Goal: Transaction & Acquisition: Purchase product/service

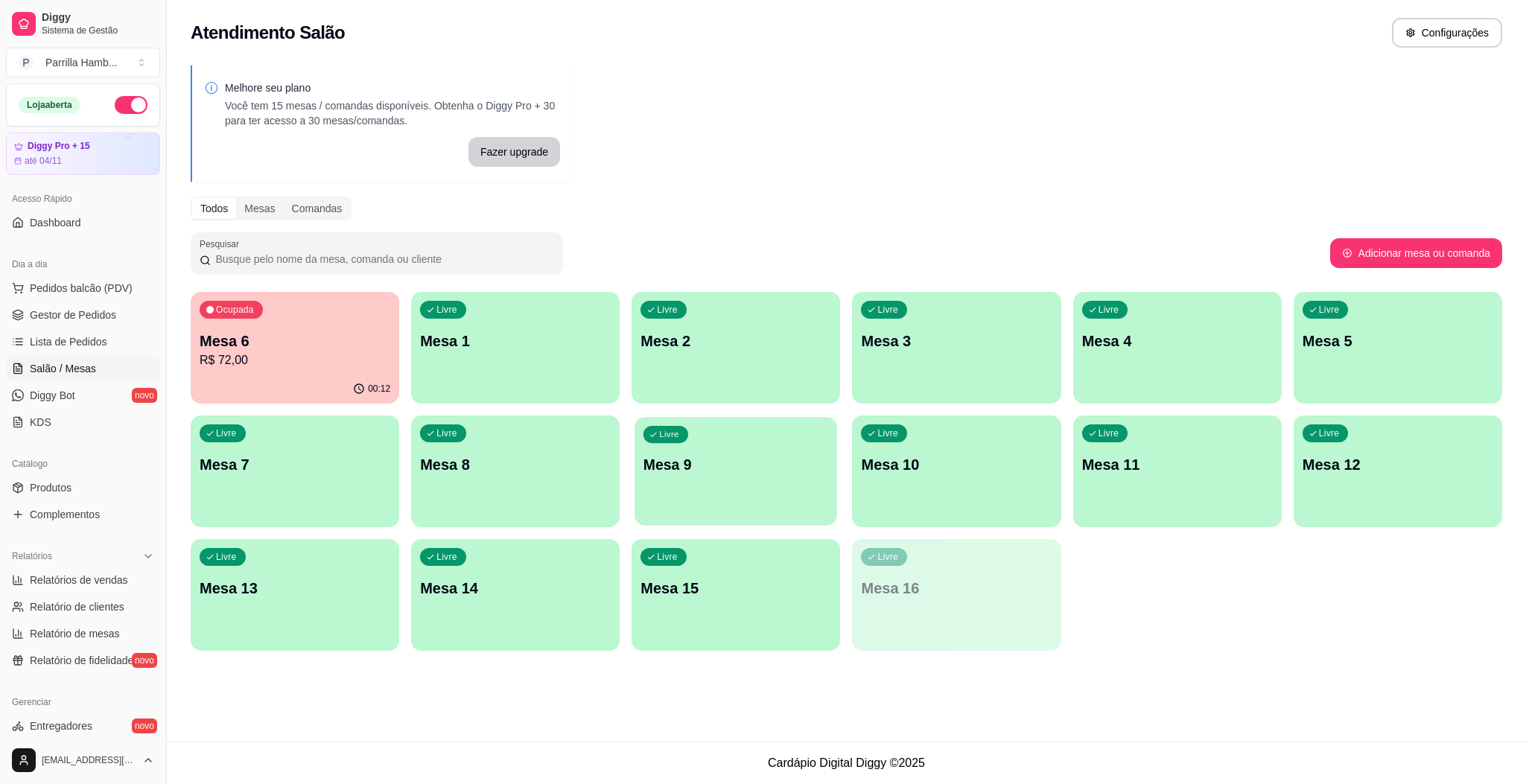
click at [675, 466] on p "Mesa 9" at bounding box center [735, 465] width 184 height 20
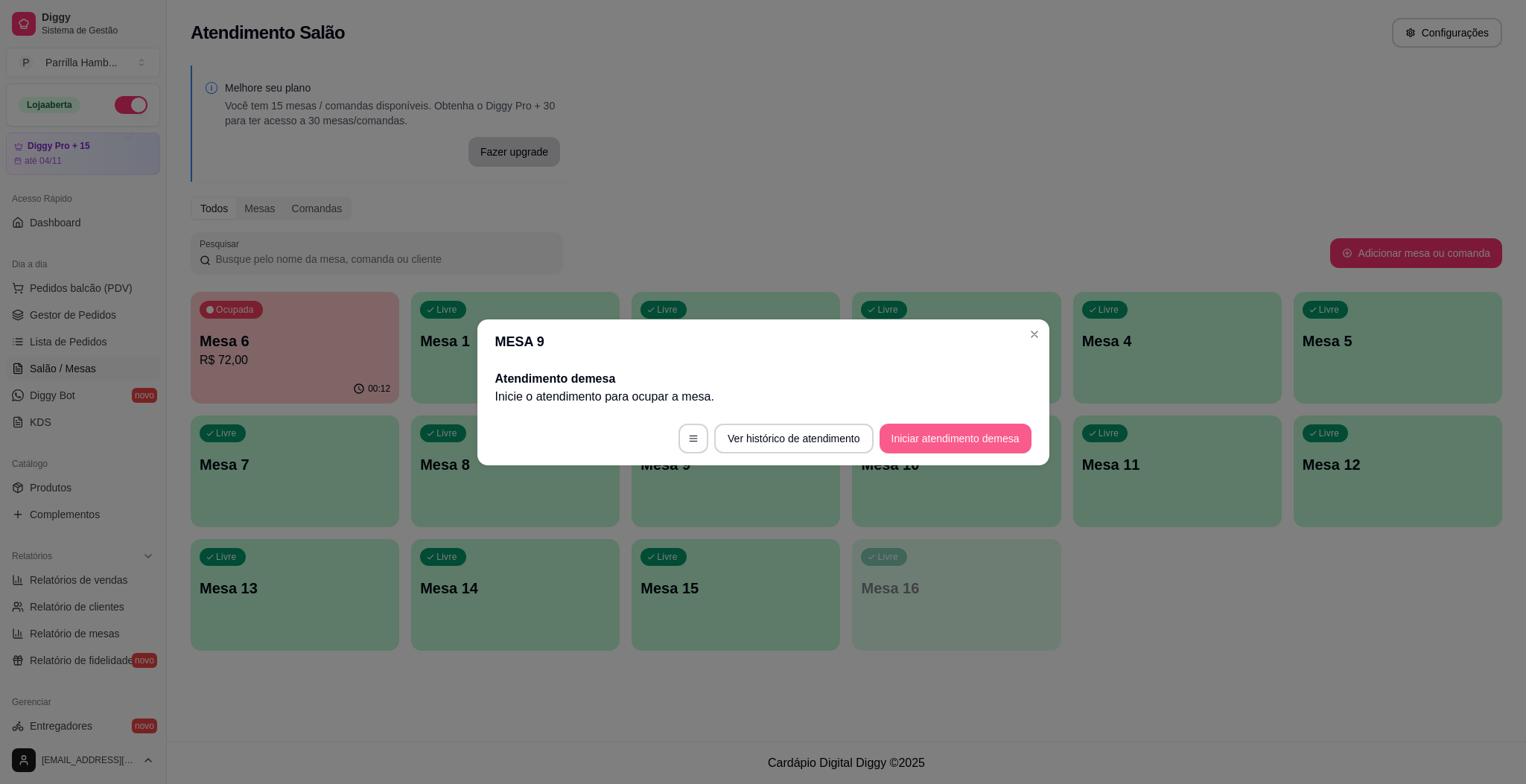
click at [946, 452] on button "Iniciar atendimento de mesa" at bounding box center [956, 439] width 152 height 29
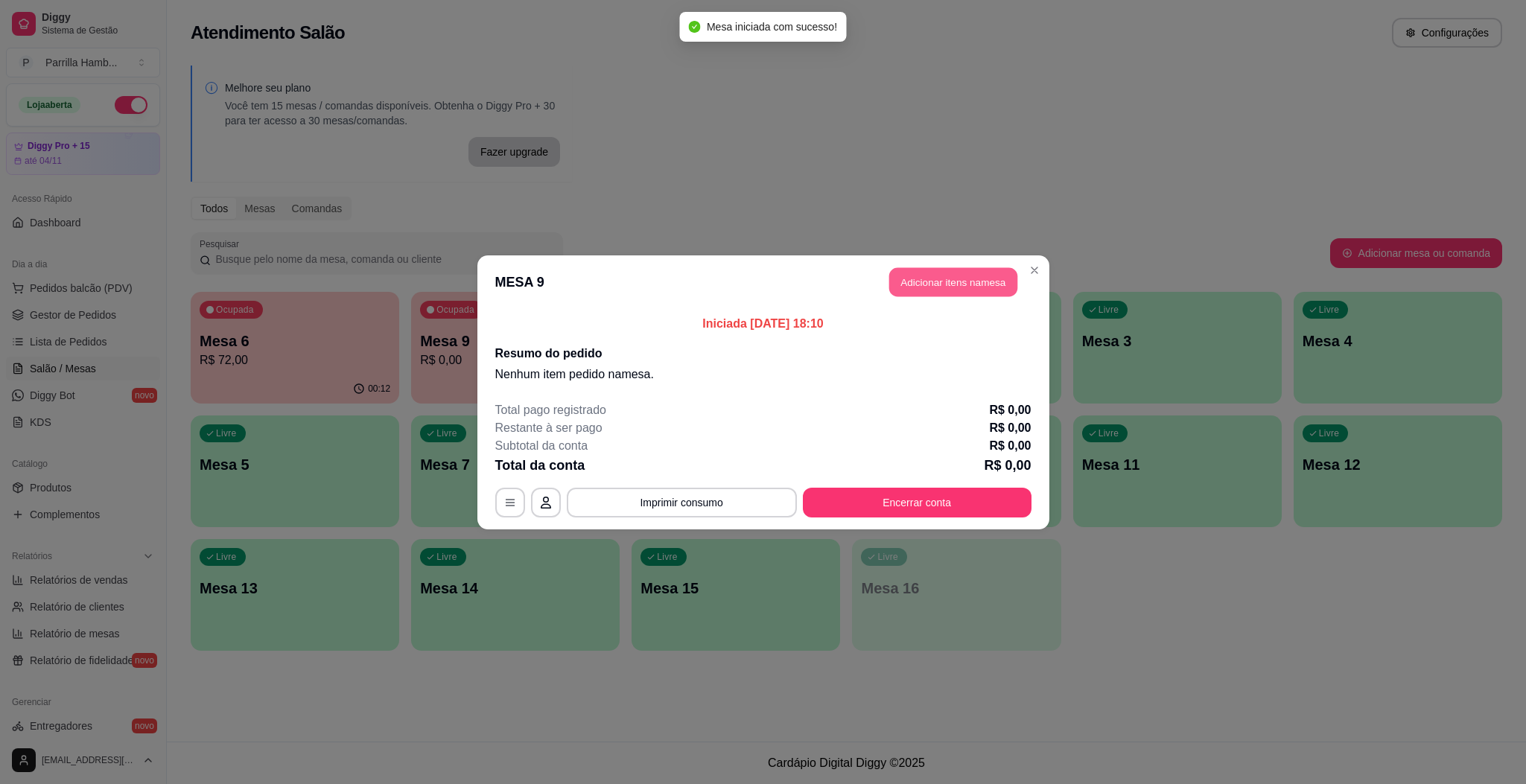
click at [977, 277] on button "Adicionar itens na mesa" at bounding box center [953, 282] width 128 height 29
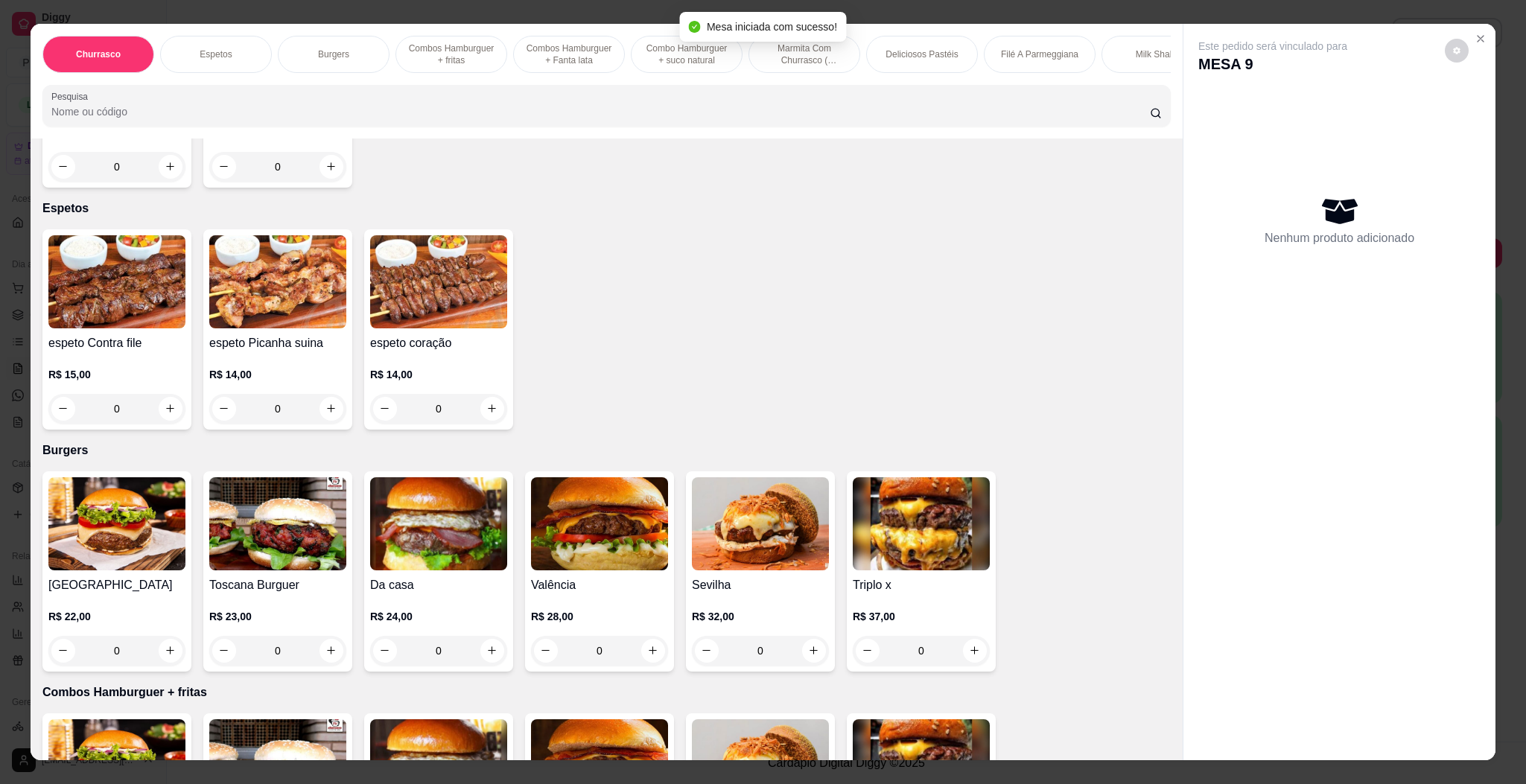
scroll to position [558, 0]
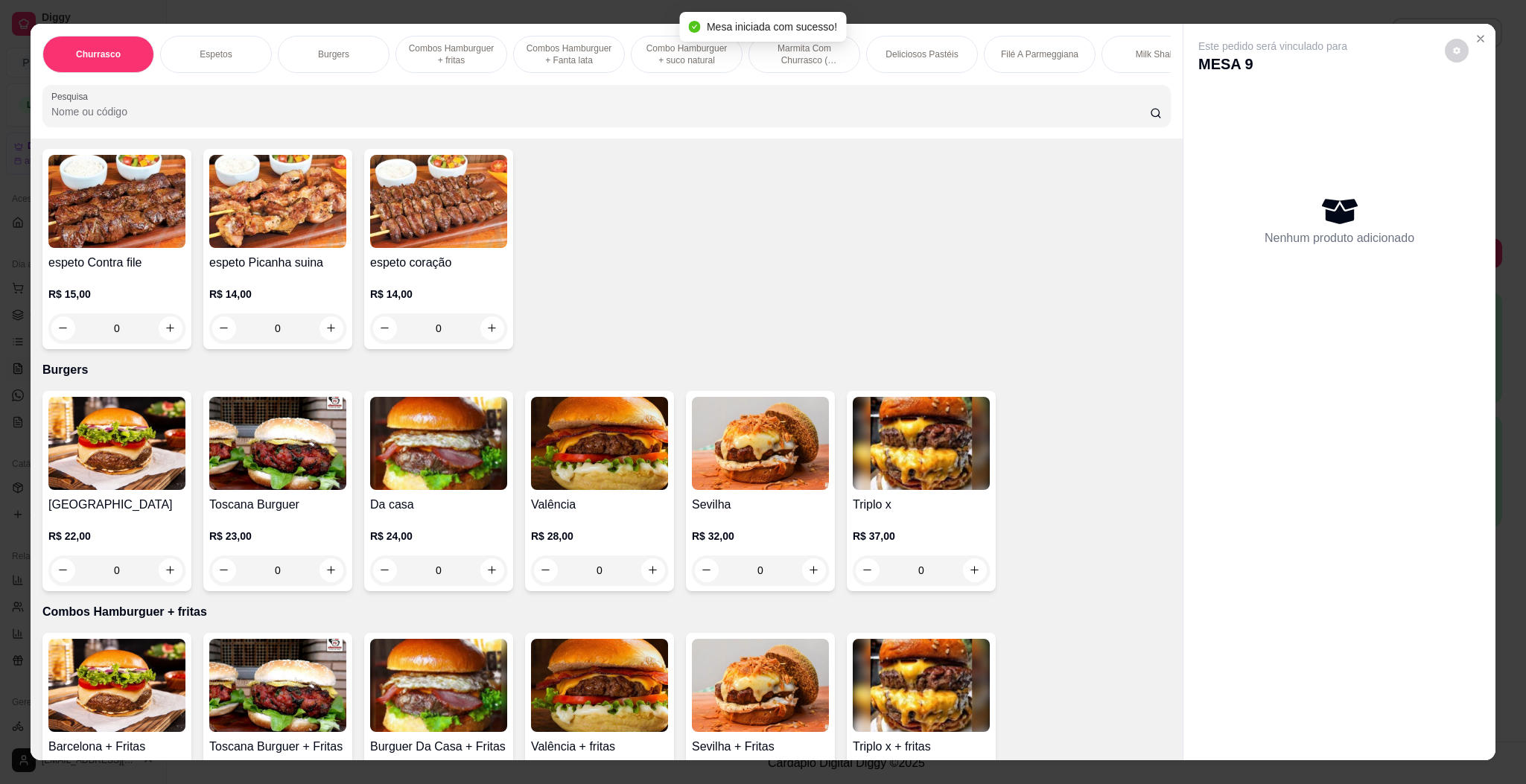
click at [754, 479] on img at bounding box center [760, 444] width 137 height 93
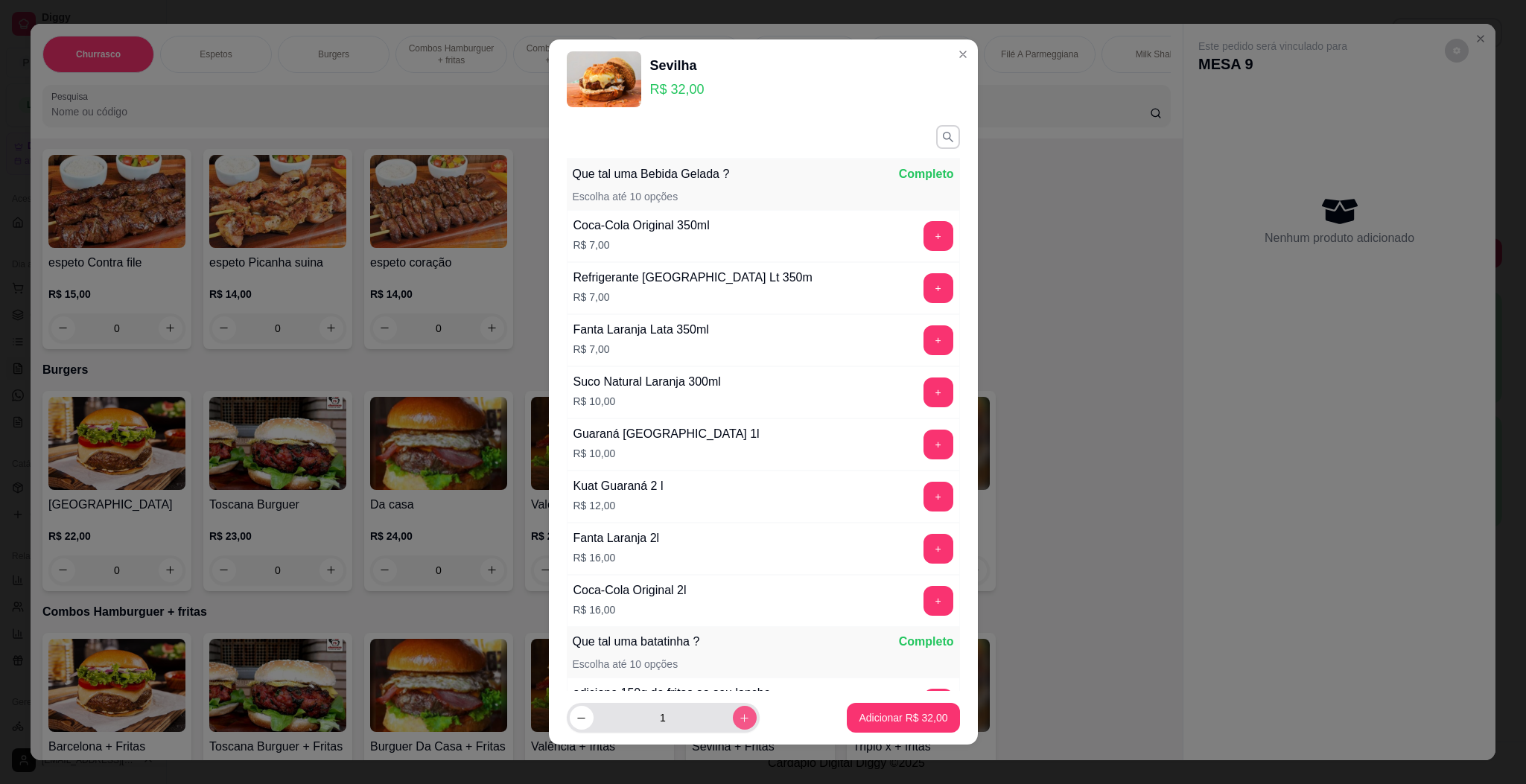
click at [738, 715] on icon "increase-product-quantity" at bounding box center [744, 717] width 11 height 11
type input "2"
click at [860, 717] on p "Adicionar R$ 64,00" at bounding box center [904, 718] width 87 height 14
type input "2"
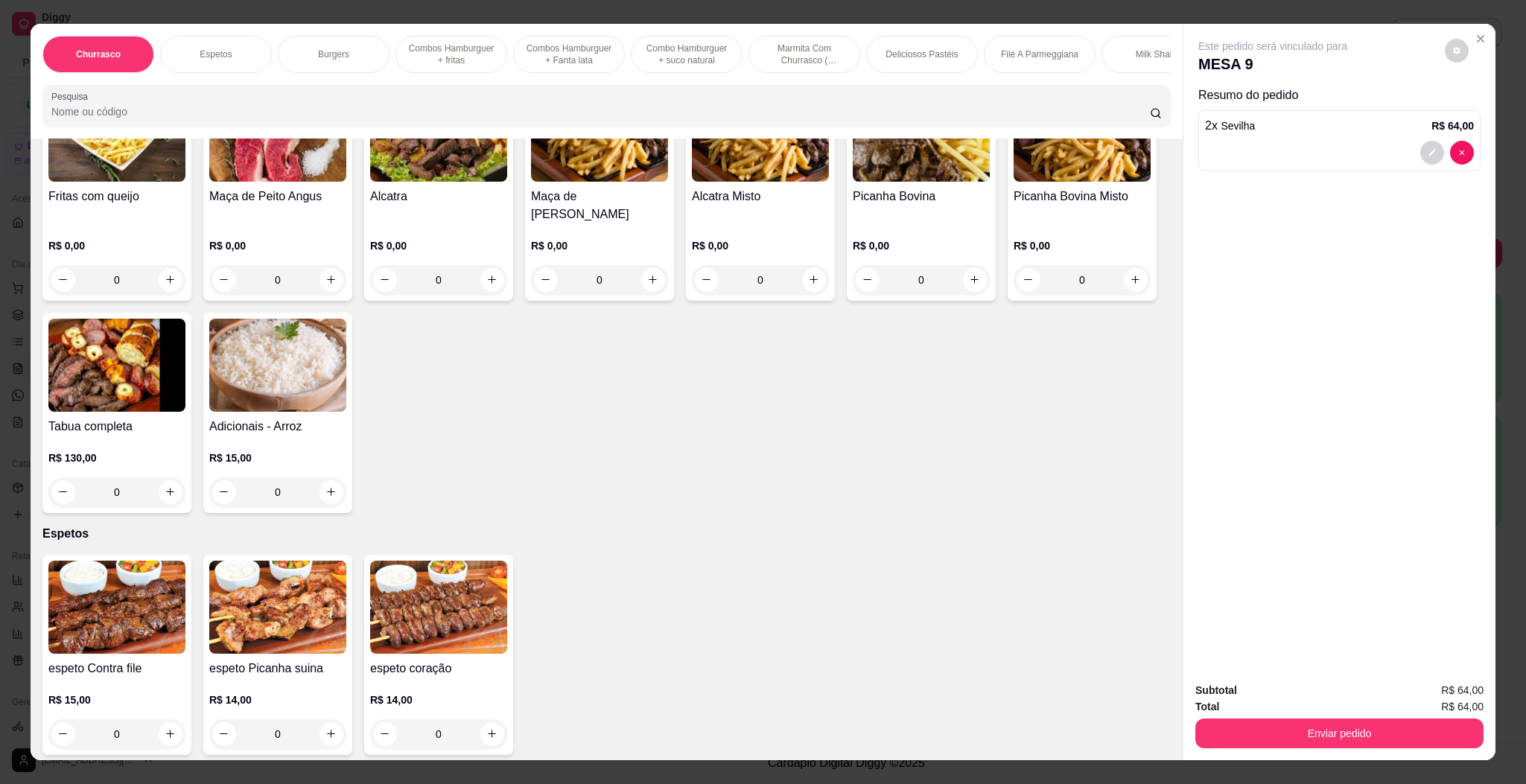
scroll to position [112, 0]
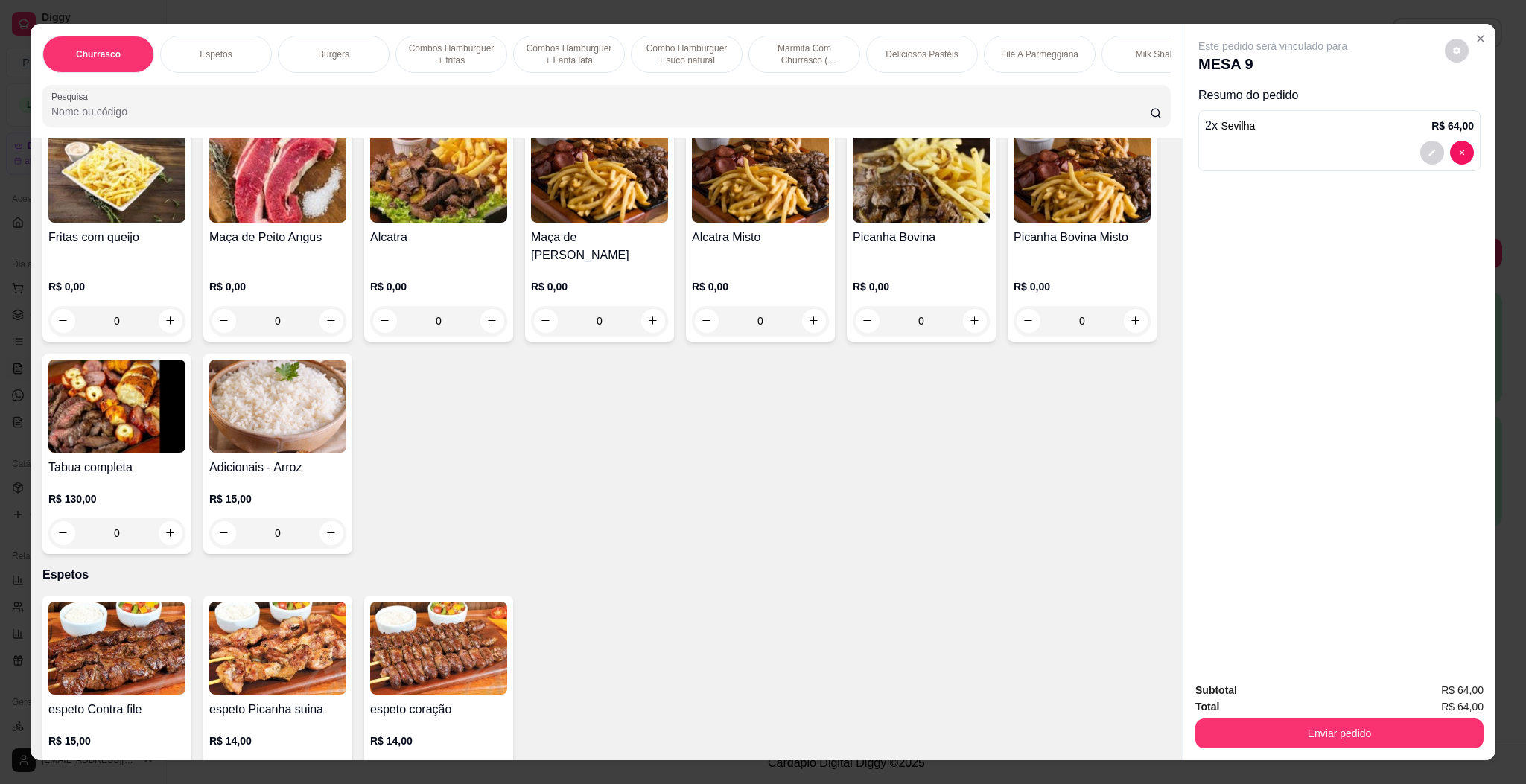
click at [126, 674] on img at bounding box center [117, 648] width 137 height 93
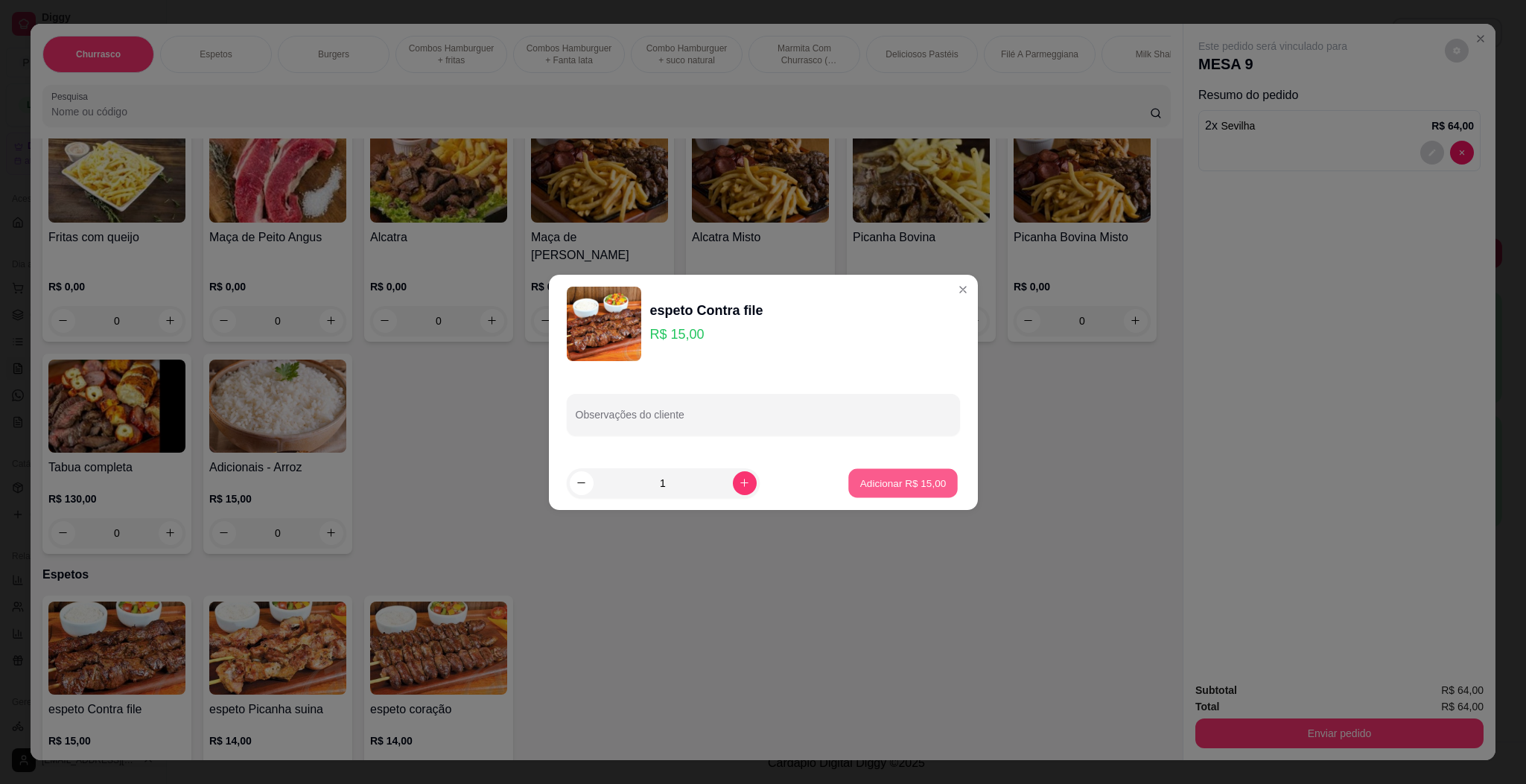
click at [916, 487] on p "Adicionar R$ 15,00" at bounding box center [904, 483] width 87 height 14
type input "1"
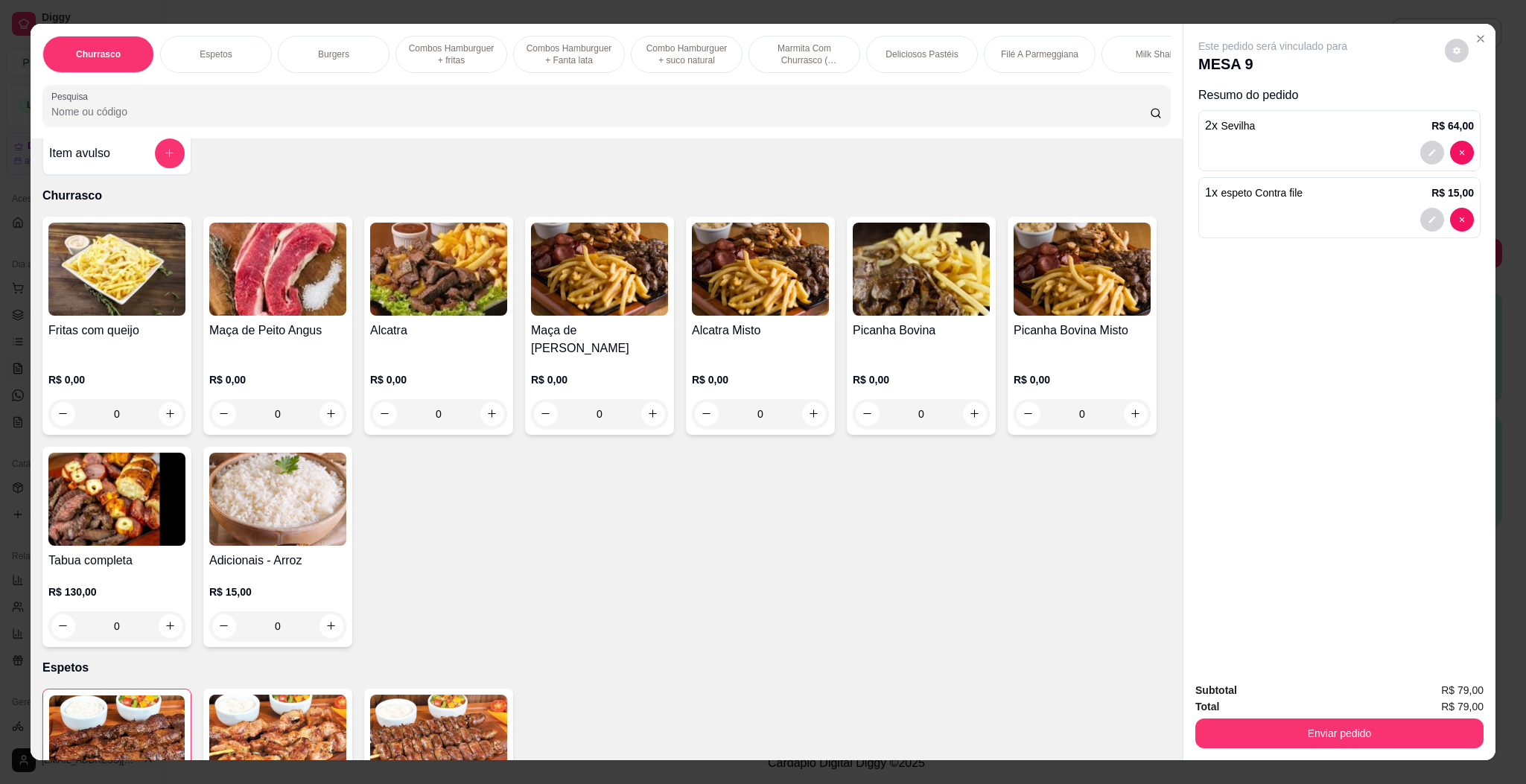
scroll to position [0, 0]
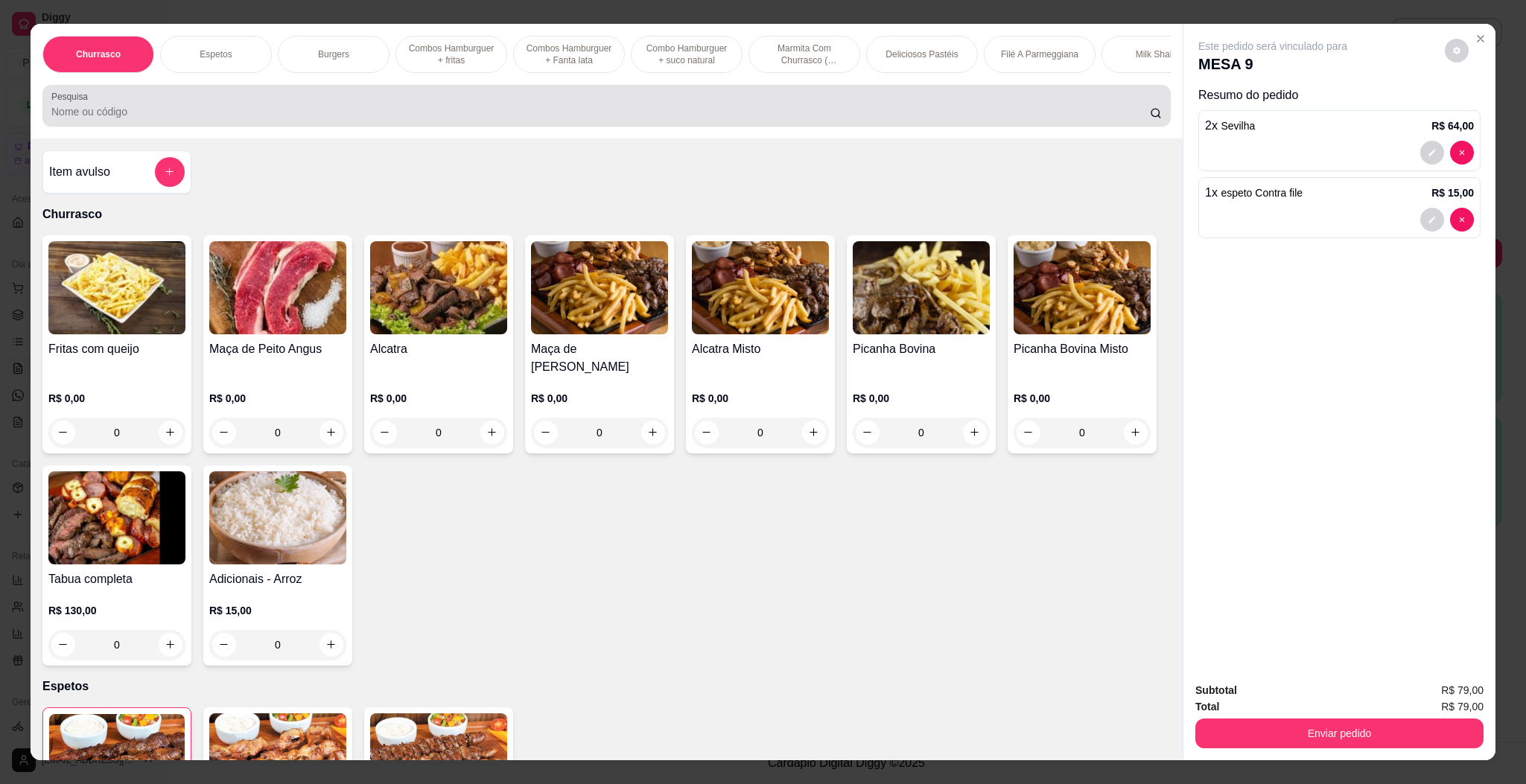
click at [284, 119] on input "Pesquisa" at bounding box center [600, 111] width 1098 height 15
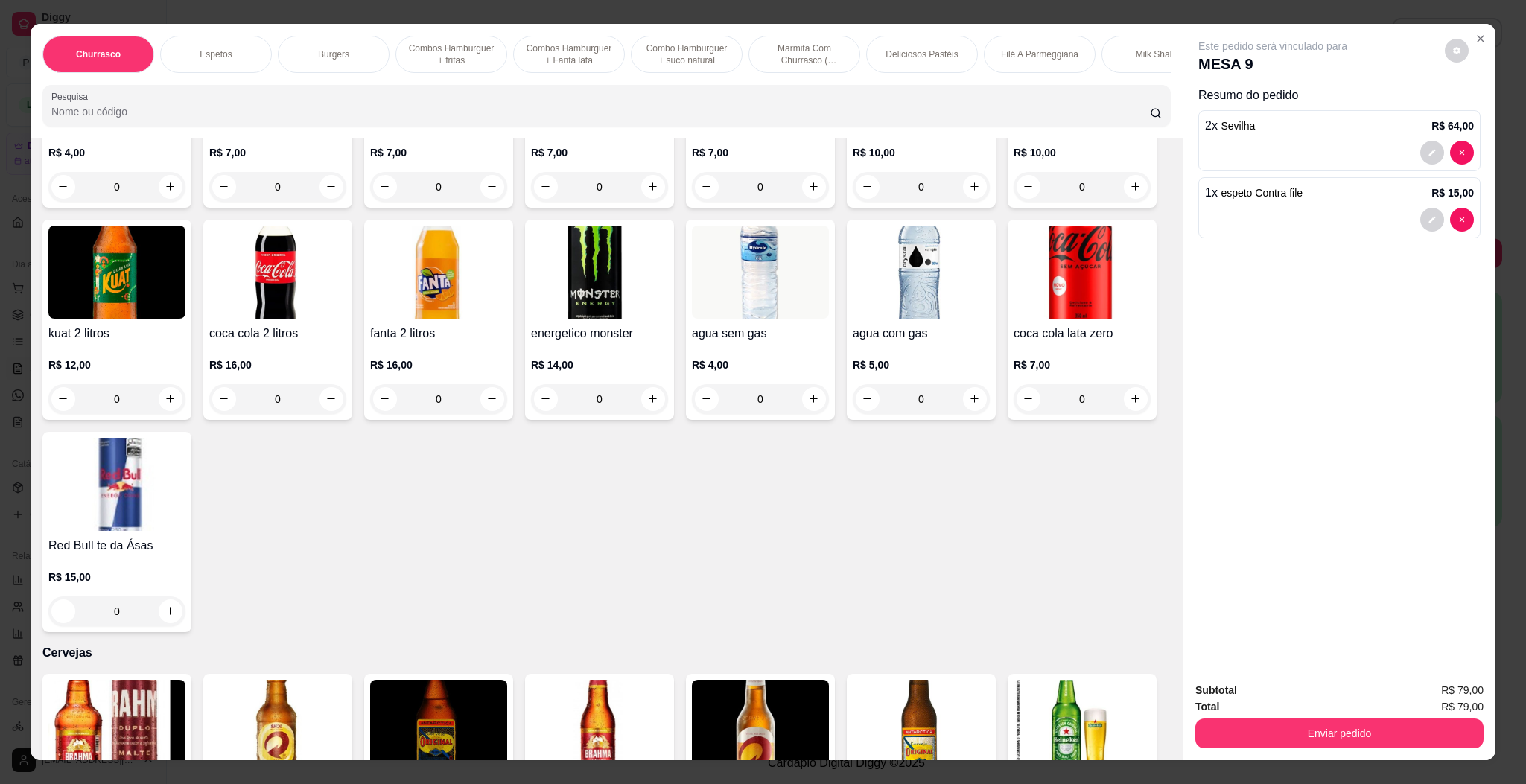
scroll to position [3574, 0]
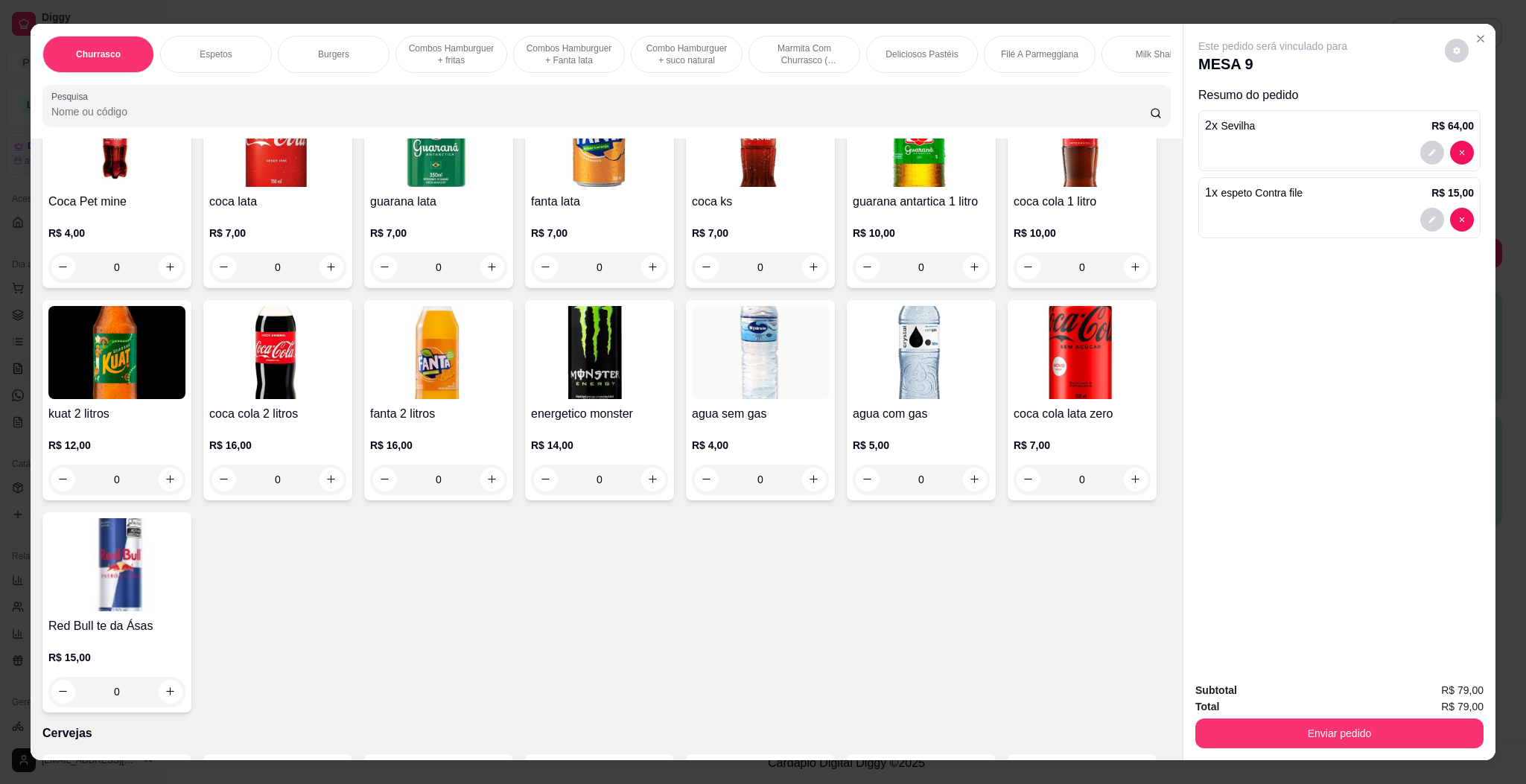
click at [435, 288] on div "guarana lata R$ 7,00 0" at bounding box center [439, 188] width 149 height 200
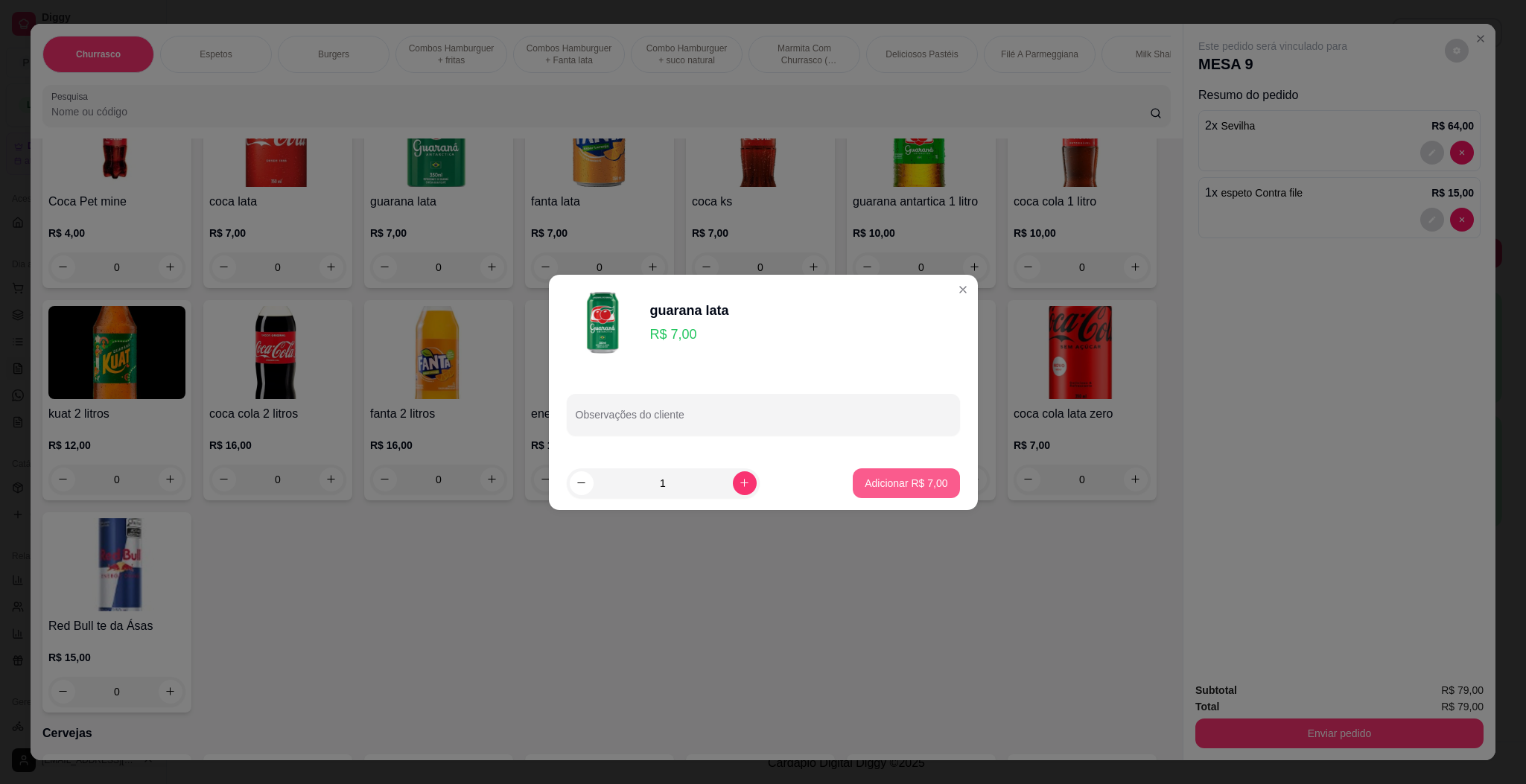
click at [917, 492] on button "Adicionar R$ 7,00" at bounding box center [905, 483] width 106 height 29
type input "1"
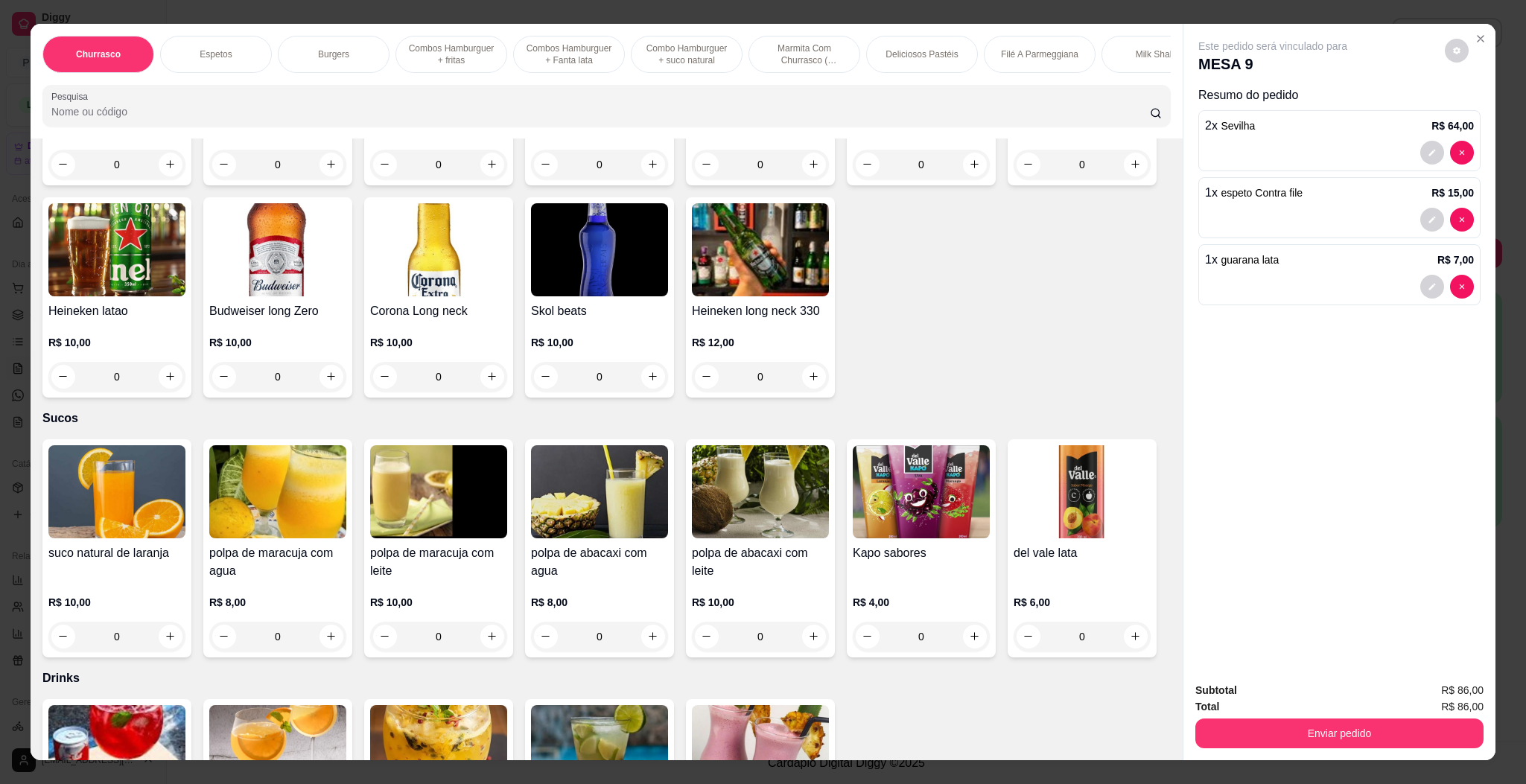
scroll to position [4467, 0]
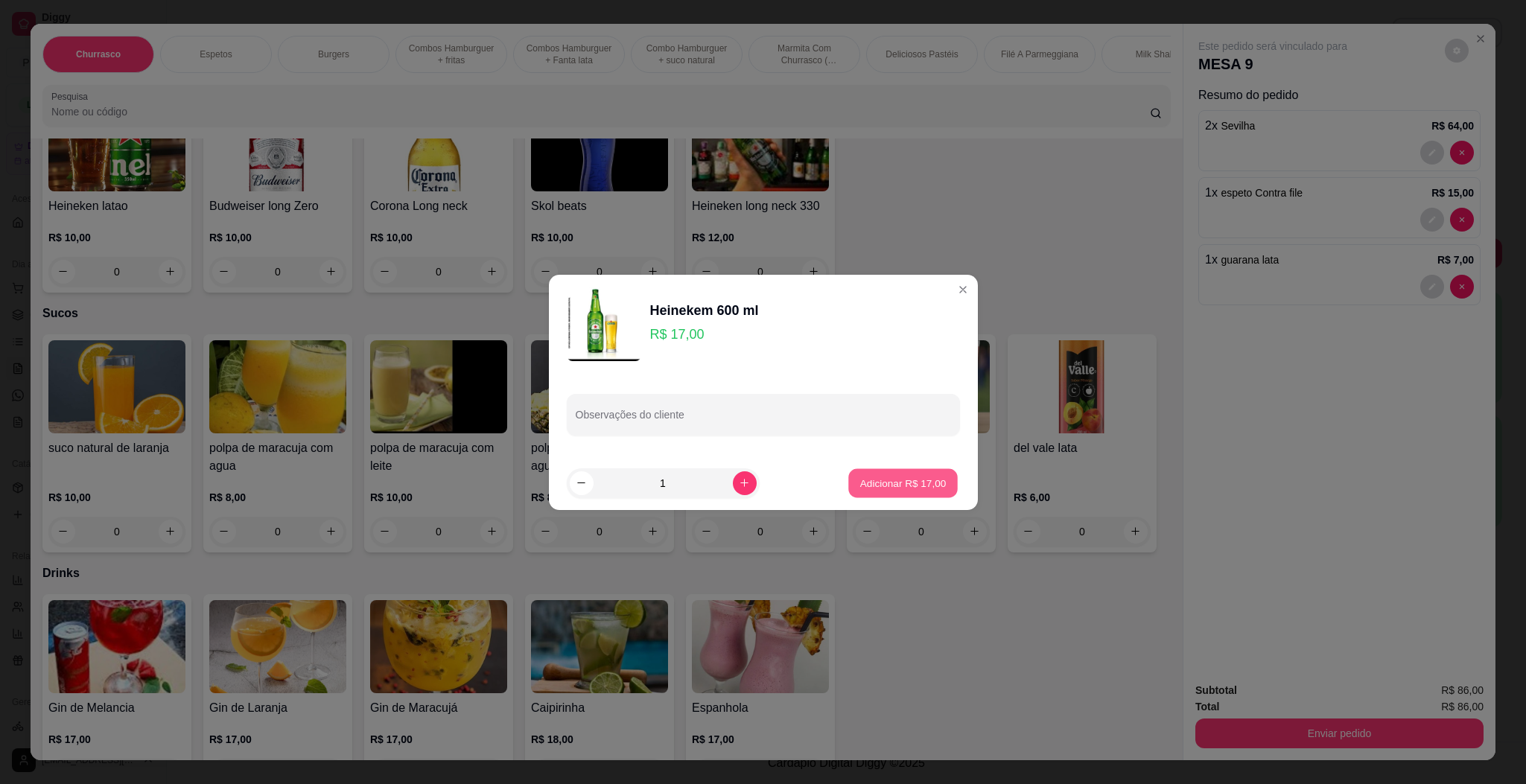
click at [879, 472] on button "Adicionar R$ 17,00" at bounding box center [904, 483] width 109 height 29
type input "1"
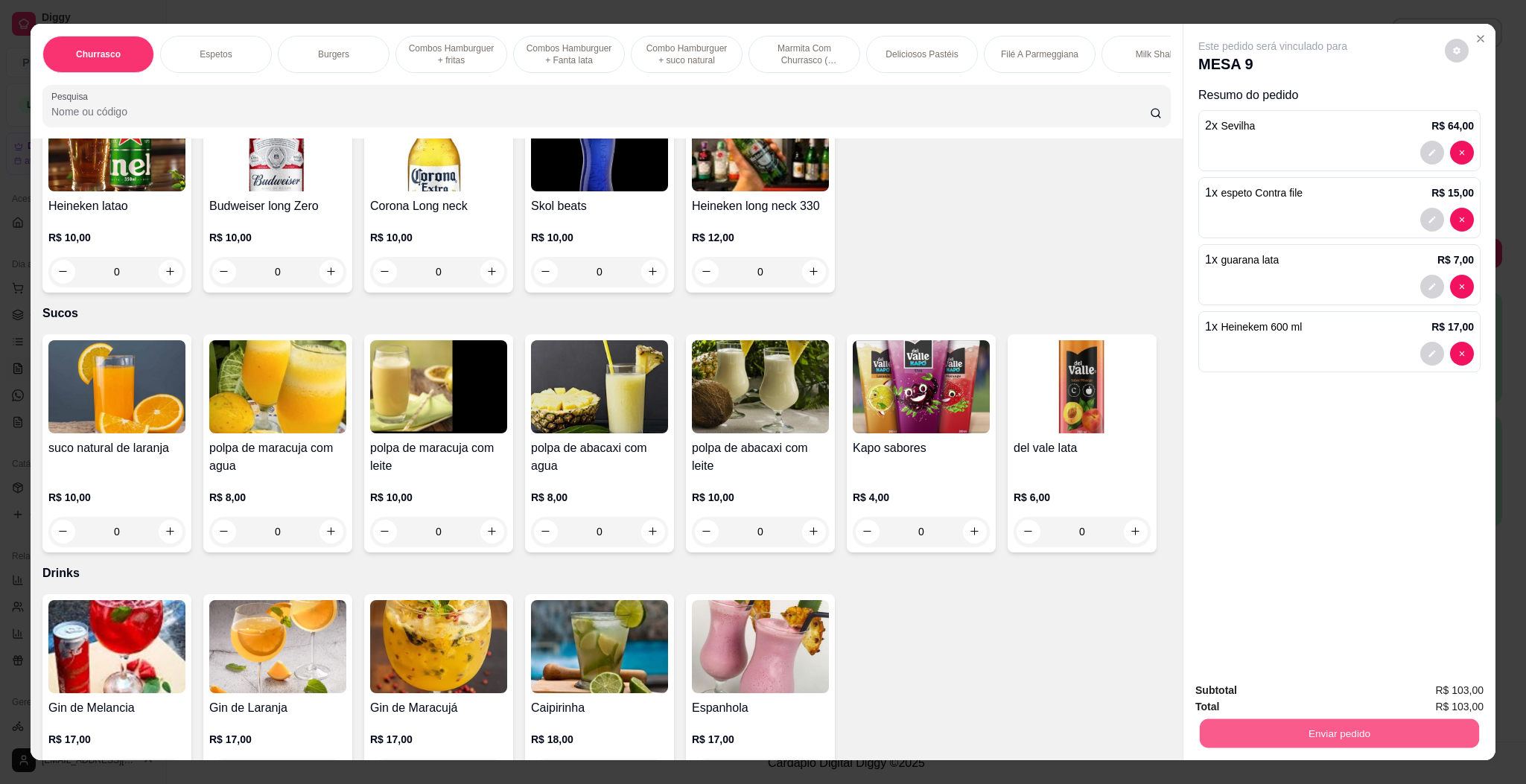
click at [1332, 737] on button "Enviar pedido" at bounding box center [1339, 734] width 280 height 29
click at [1464, 691] on button "Enviar pedido" at bounding box center [1442, 697] width 82 height 28
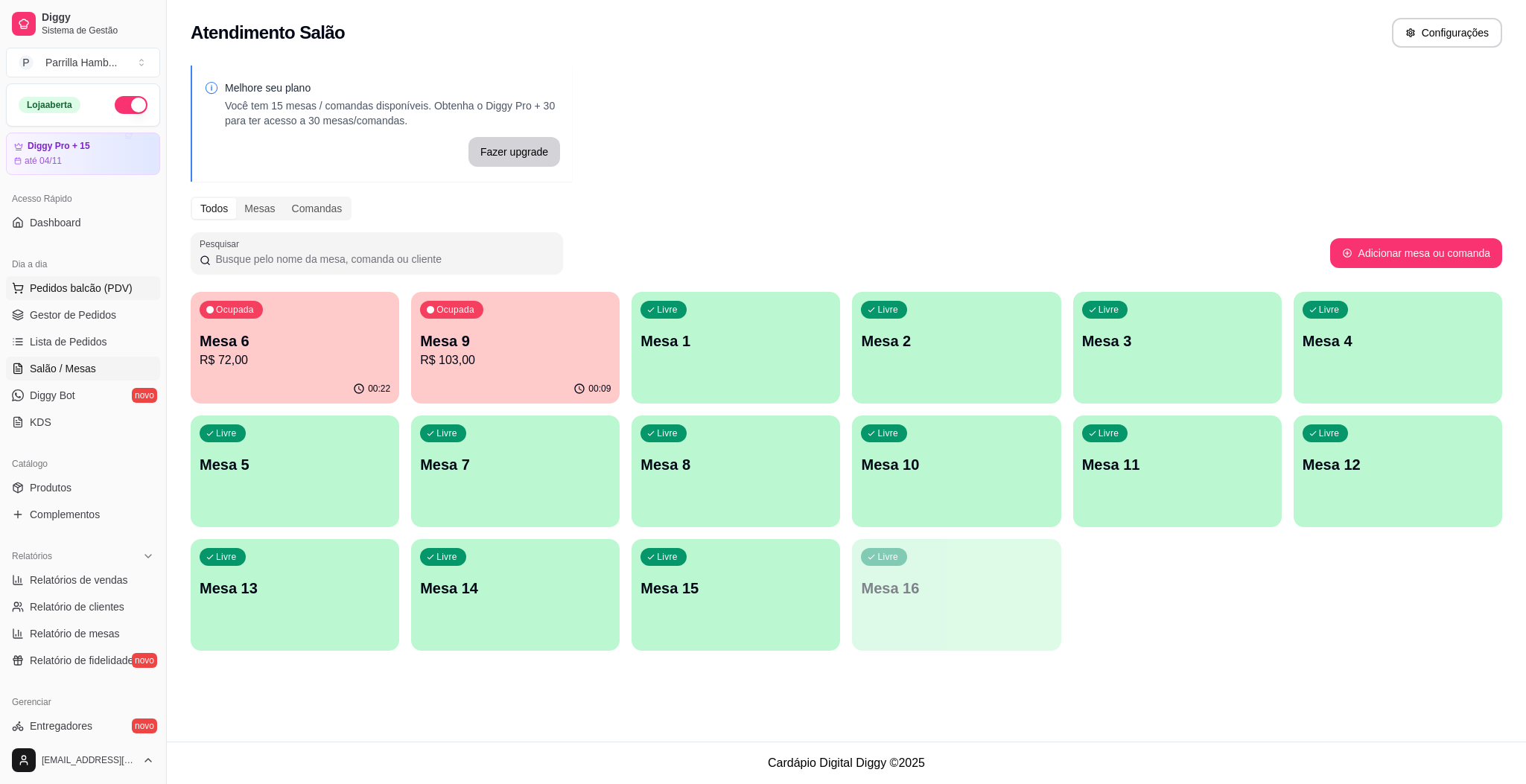
click at [97, 282] on span "Pedidos balcão (PDV)" at bounding box center [80, 287] width 103 height 15
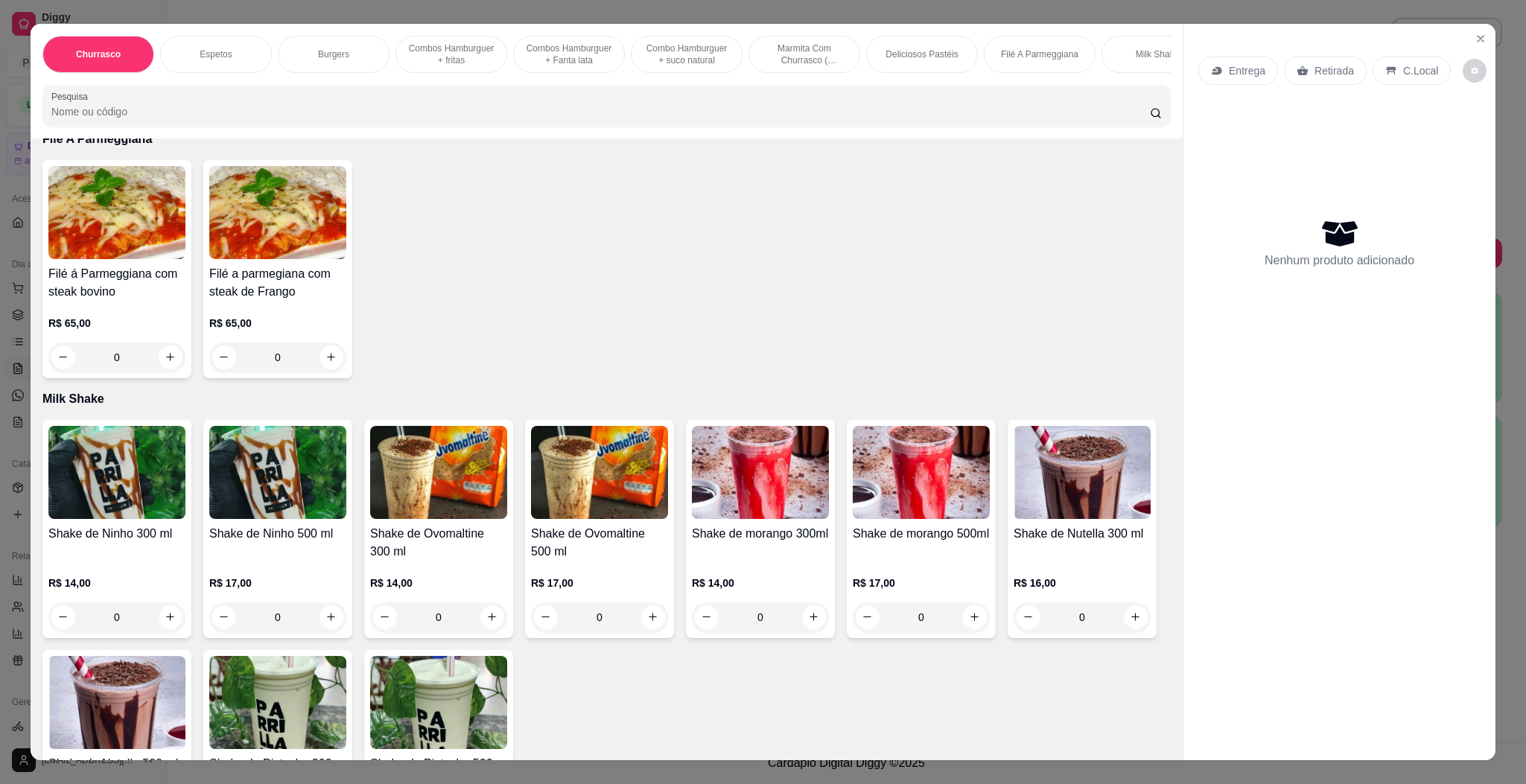
scroll to position [2680, 0]
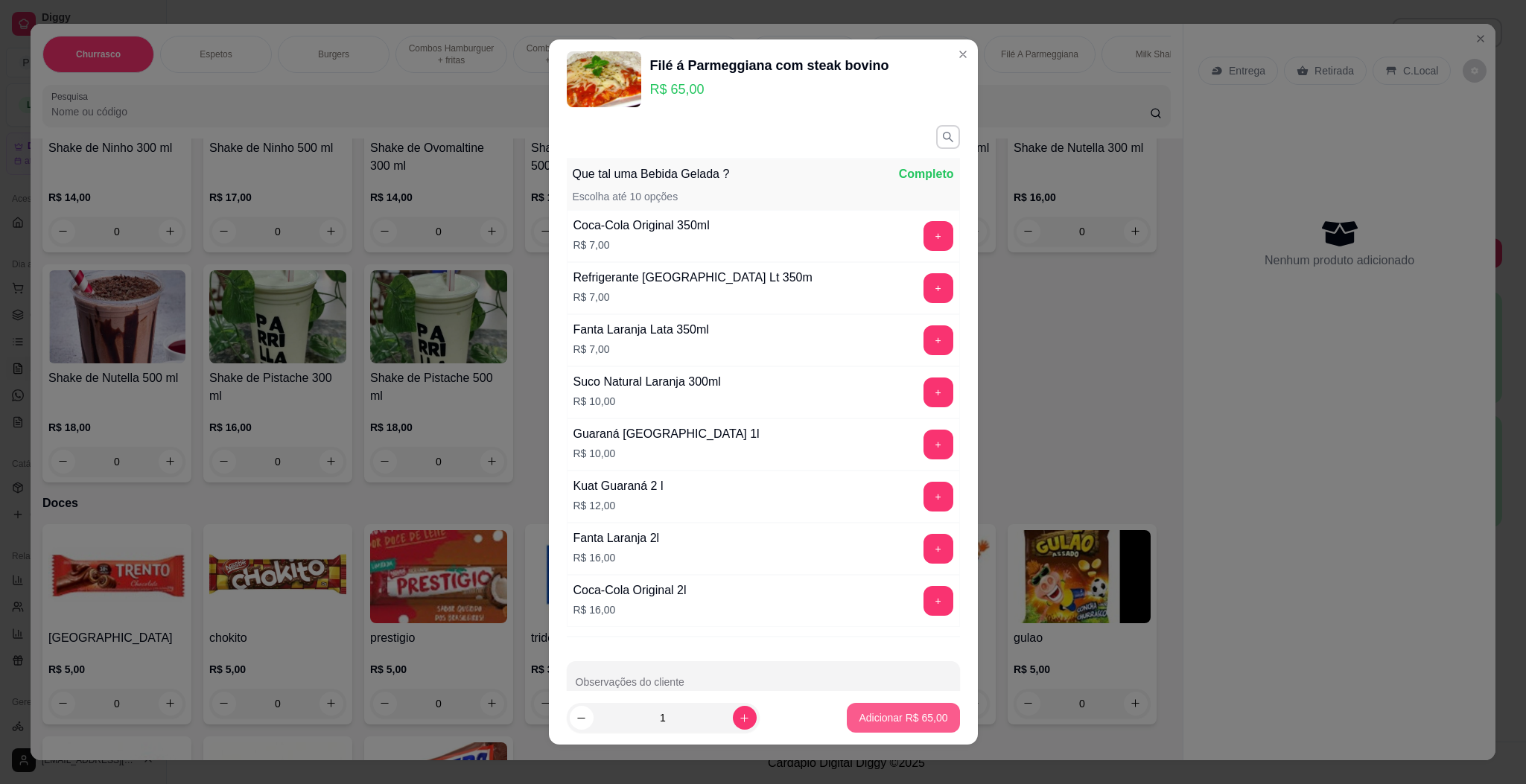
click at [907, 723] on p "Adicionar R$ 65,00" at bounding box center [903, 717] width 88 height 15
type input "1"
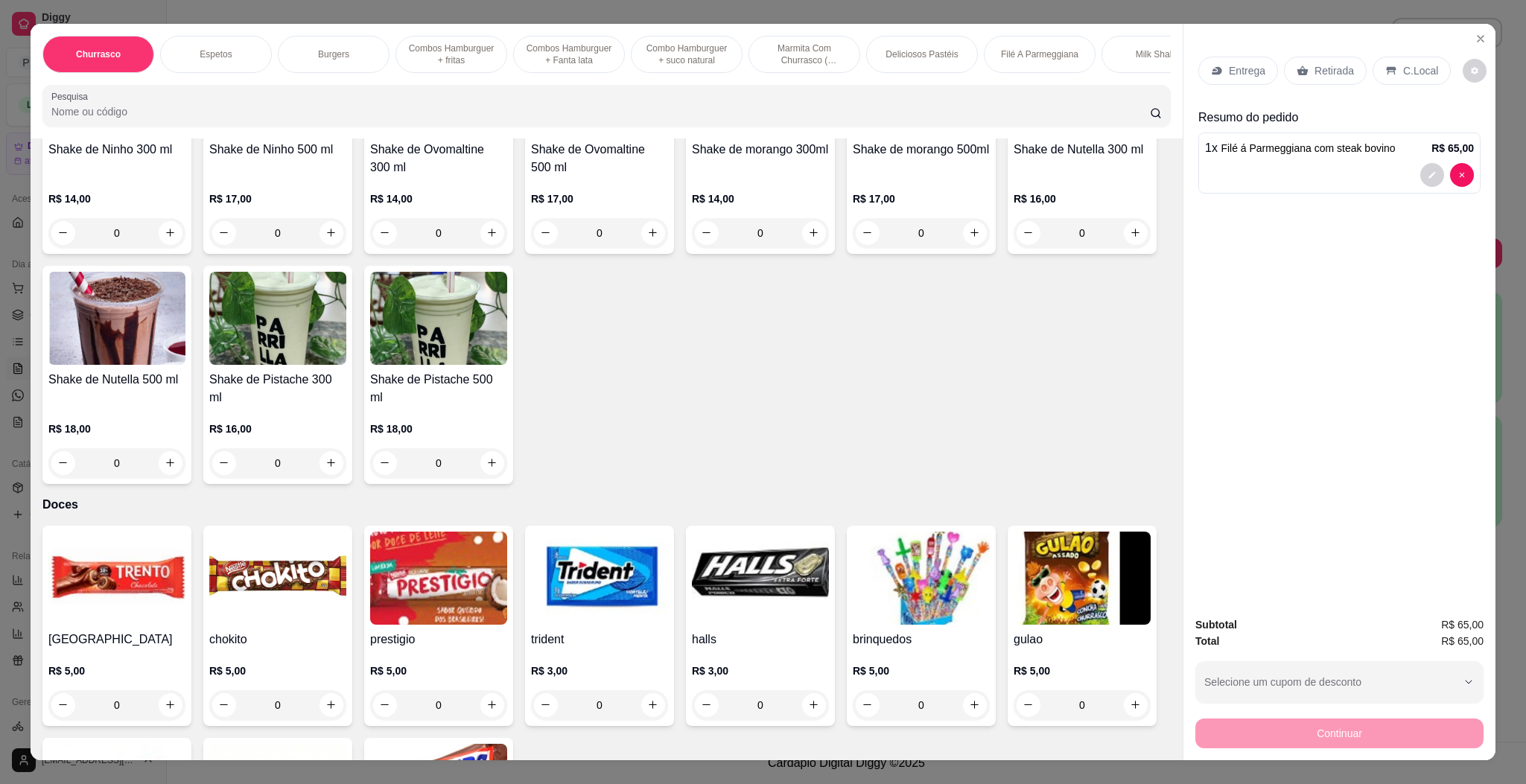
click at [1259, 62] on div "Entrega" at bounding box center [1238, 70] width 80 height 29
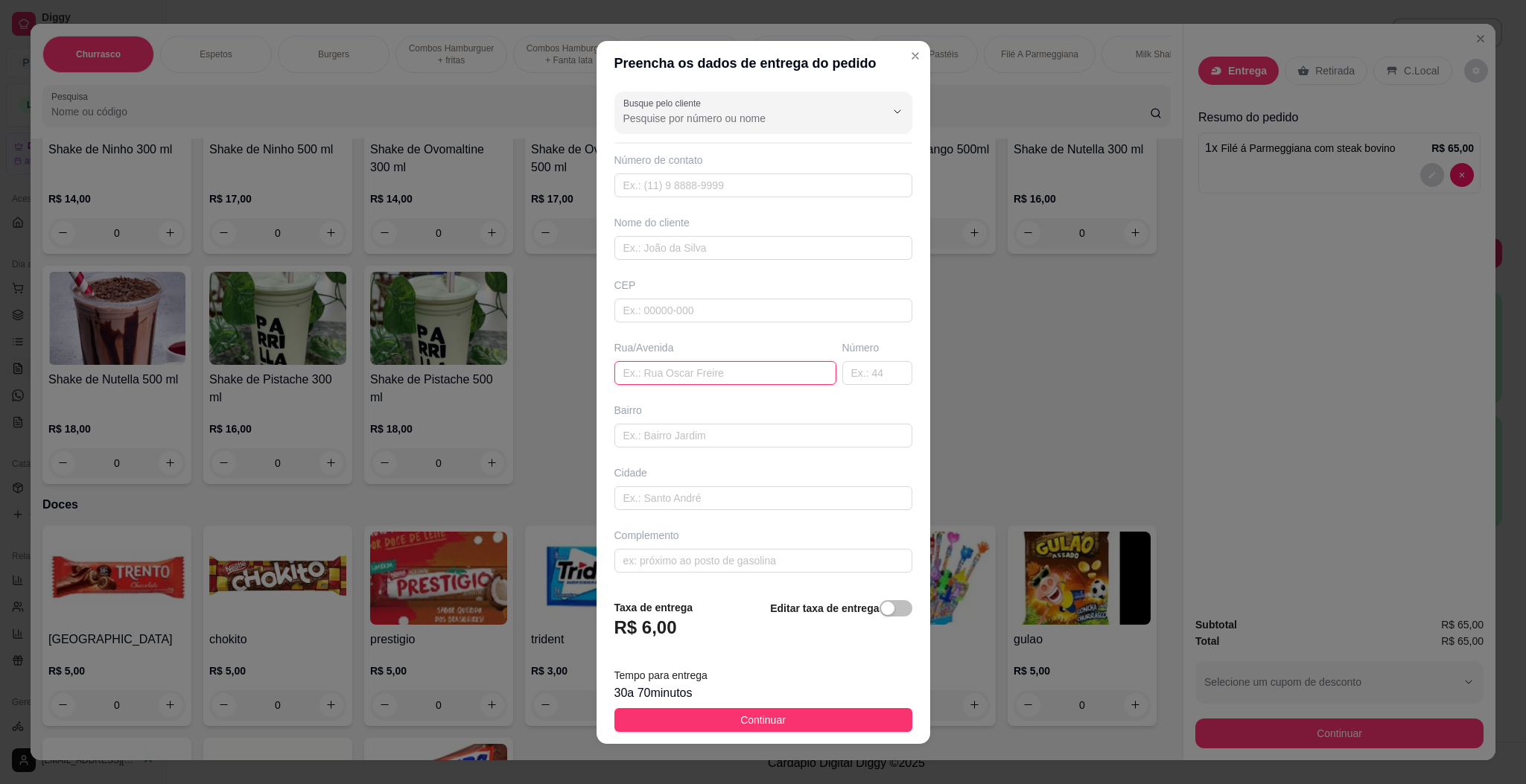
drag, startPoint x: 689, startPoint y: 384, endPoint x: 704, endPoint y: 382, distance: 15.1
click at [693, 384] on input "text" at bounding box center [725, 373] width 222 height 24
paste input "[STREET_ADDRESS]"
type input "[STREET_ADDRESS]"
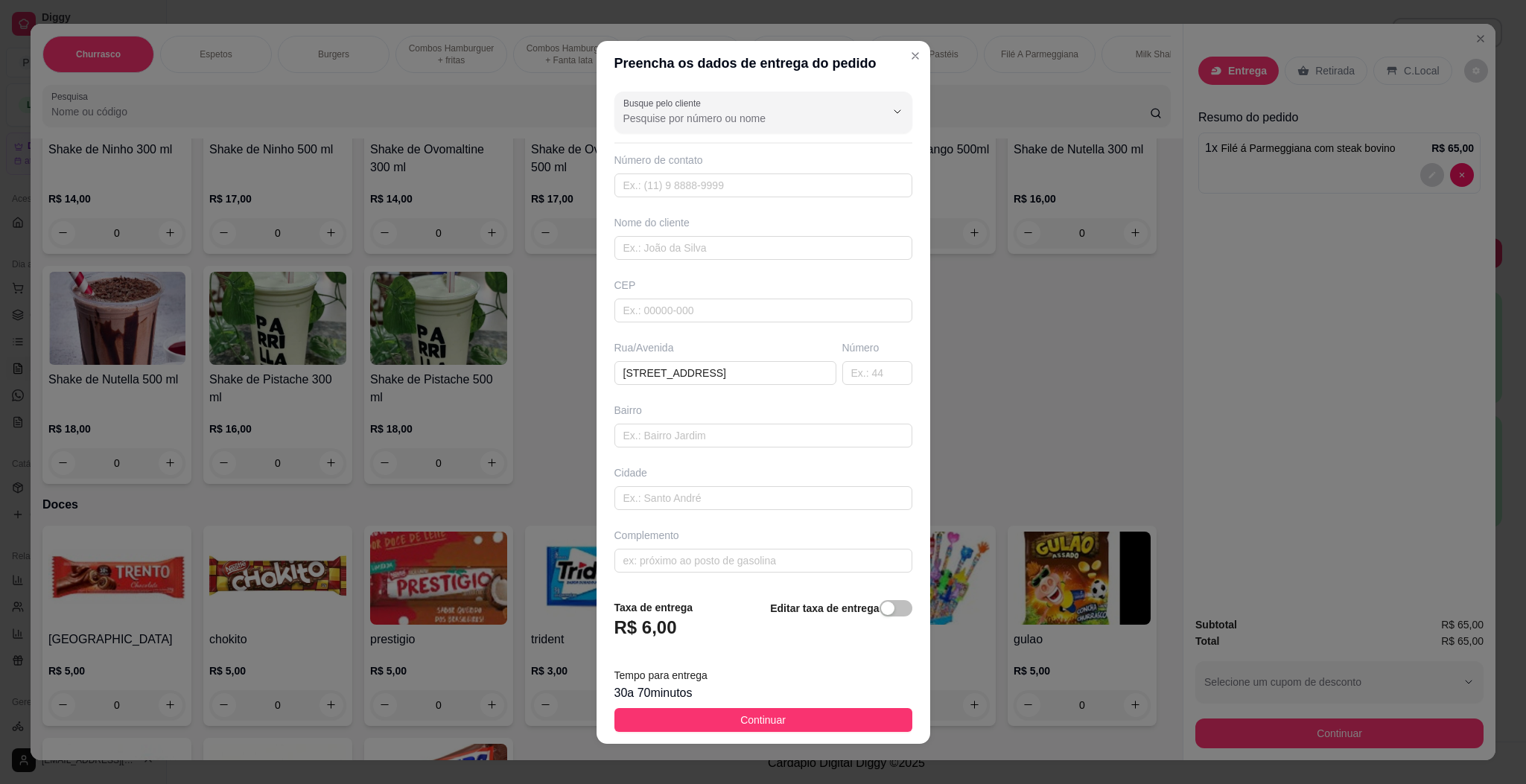
click at [820, 693] on div "30 a 70 minutos" at bounding box center [763, 693] width 298 height 18
click at [839, 706] on footer "Taxa de entrega R$ 6,00 Editar taxa de entrega Tempo para entrega 30 a 70 minut…" at bounding box center [763, 665] width 333 height 157
drag, startPoint x: 840, startPoint y: 708, endPoint x: 958, endPoint y: 717, distance: 118.3
click at [845, 708] on button "Continuar" at bounding box center [763, 720] width 298 height 24
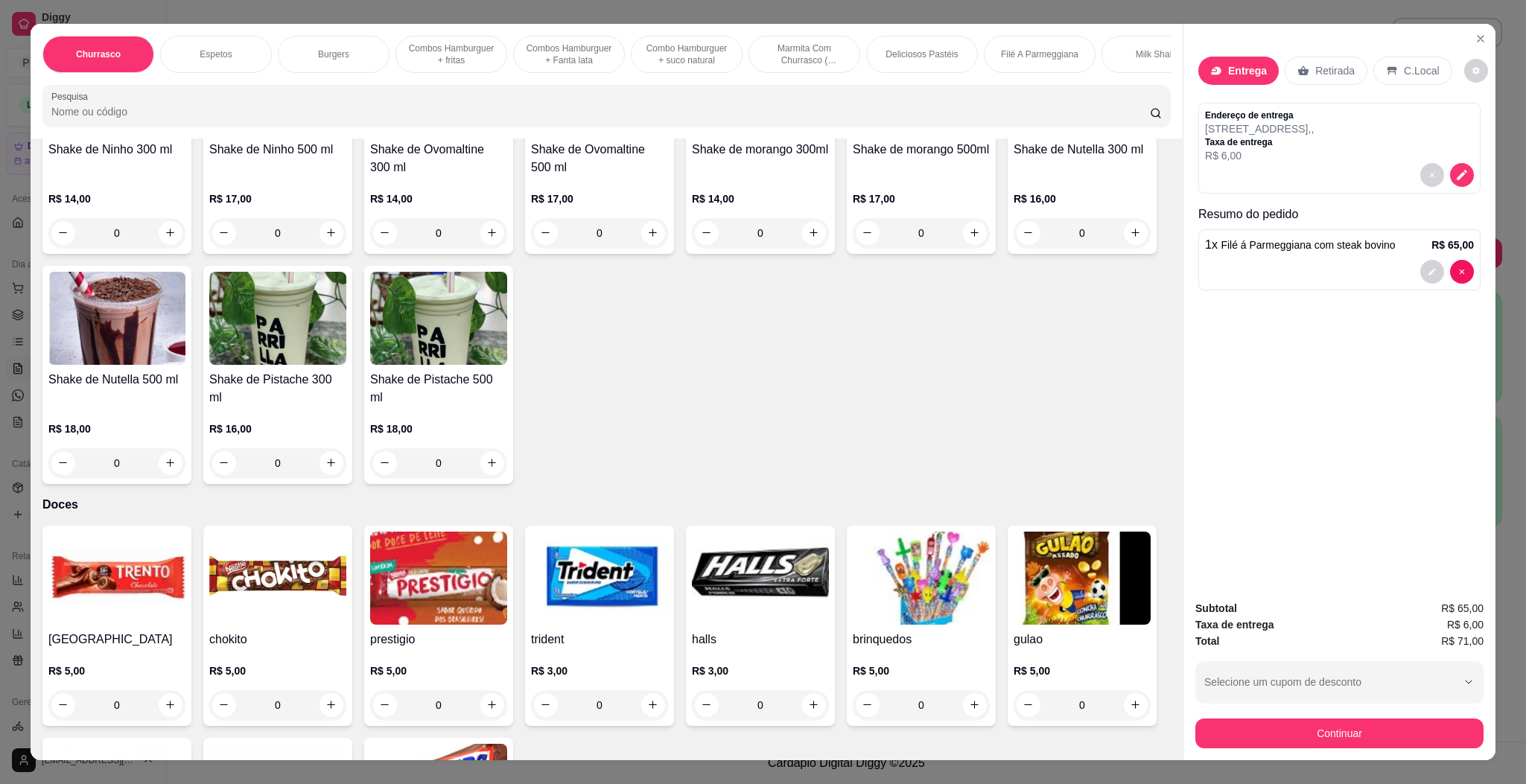
click at [1317, 749] on div "Subtotal R$ 65,00 Taxa de entrega R$ 6,00 Total R$ 71,00 Selecione um cupom de …" at bounding box center [1339, 674] width 312 height 172
click at [1319, 740] on button "Continuar" at bounding box center [1339, 734] width 280 height 29
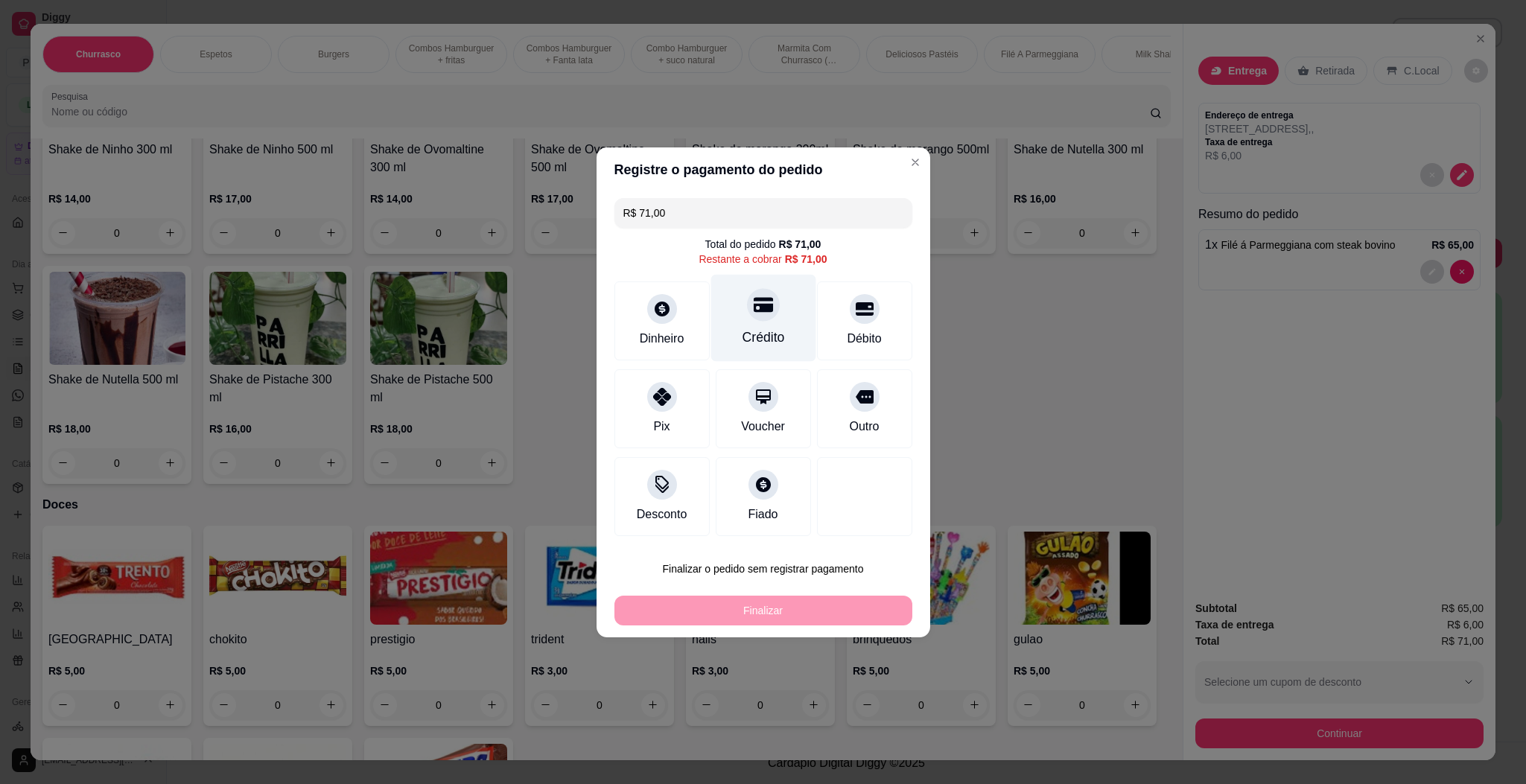
drag, startPoint x: 744, startPoint y: 305, endPoint x: 747, endPoint y: 324, distance: 19.2
click at [747, 305] on div at bounding box center [763, 305] width 33 height 33
type input "R$ 0,00"
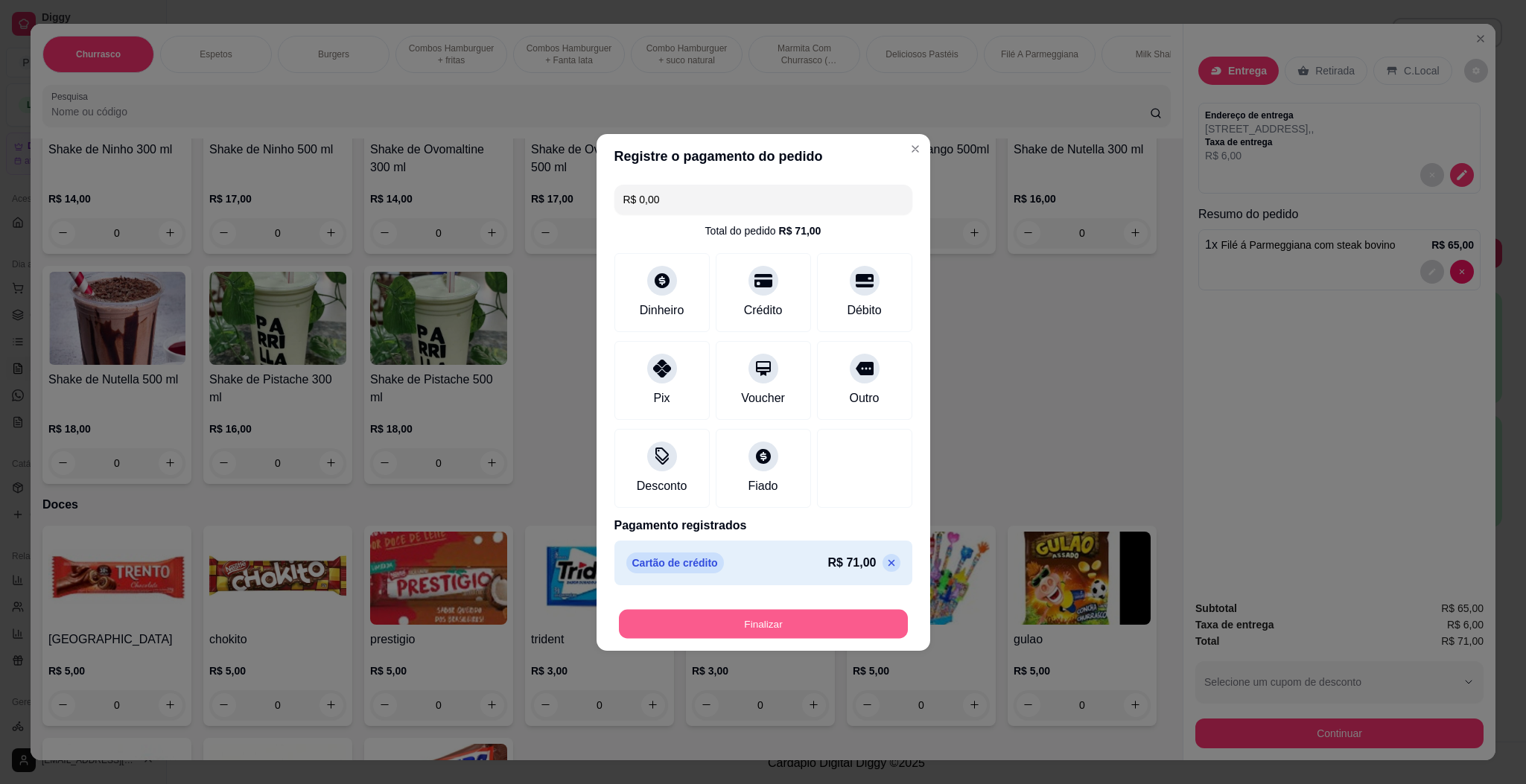
click at [786, 619] on button "Finalizar" at bounding box center [763, 624] width 289 height 29
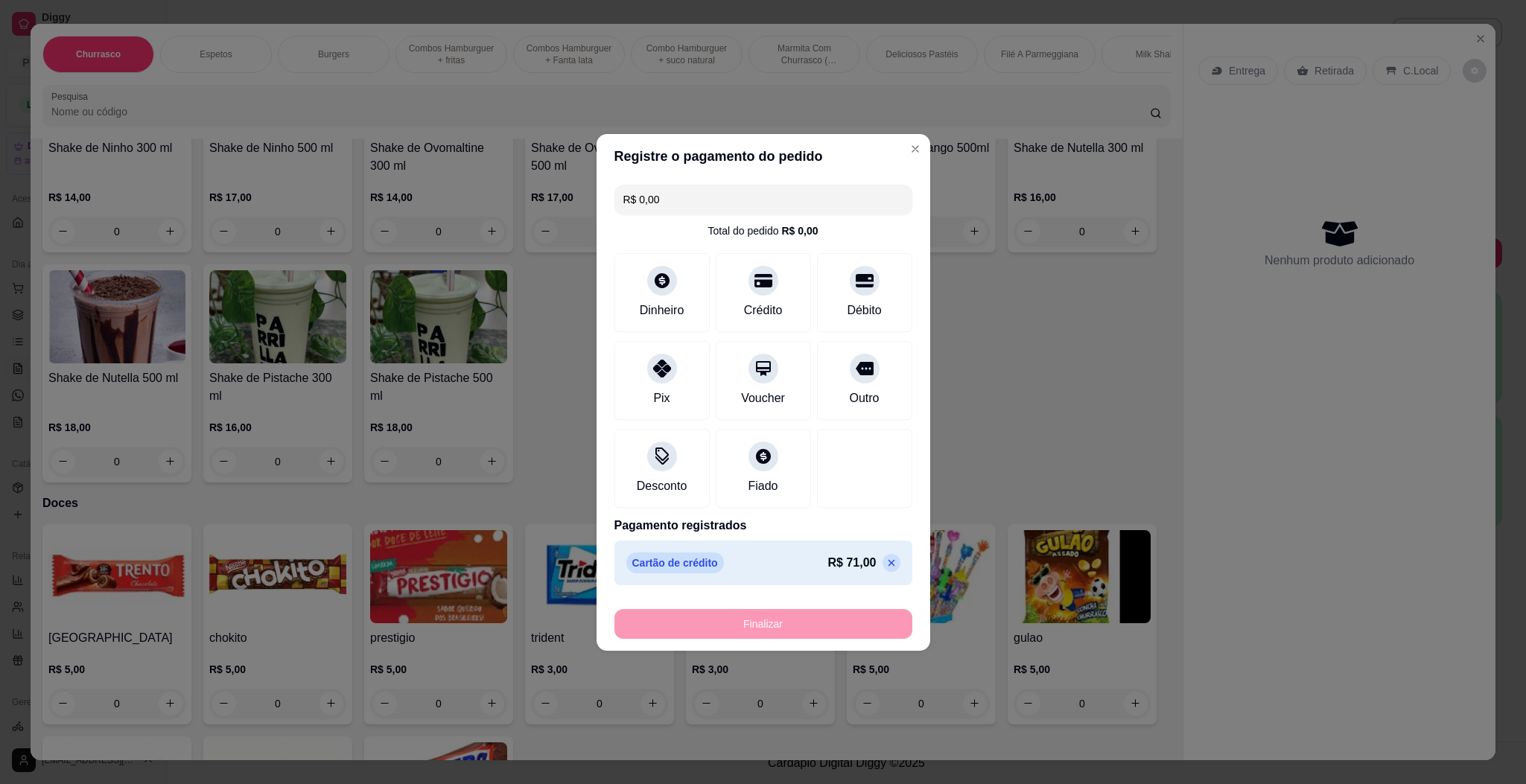
type input "0"
type input "-R$ 71,00"
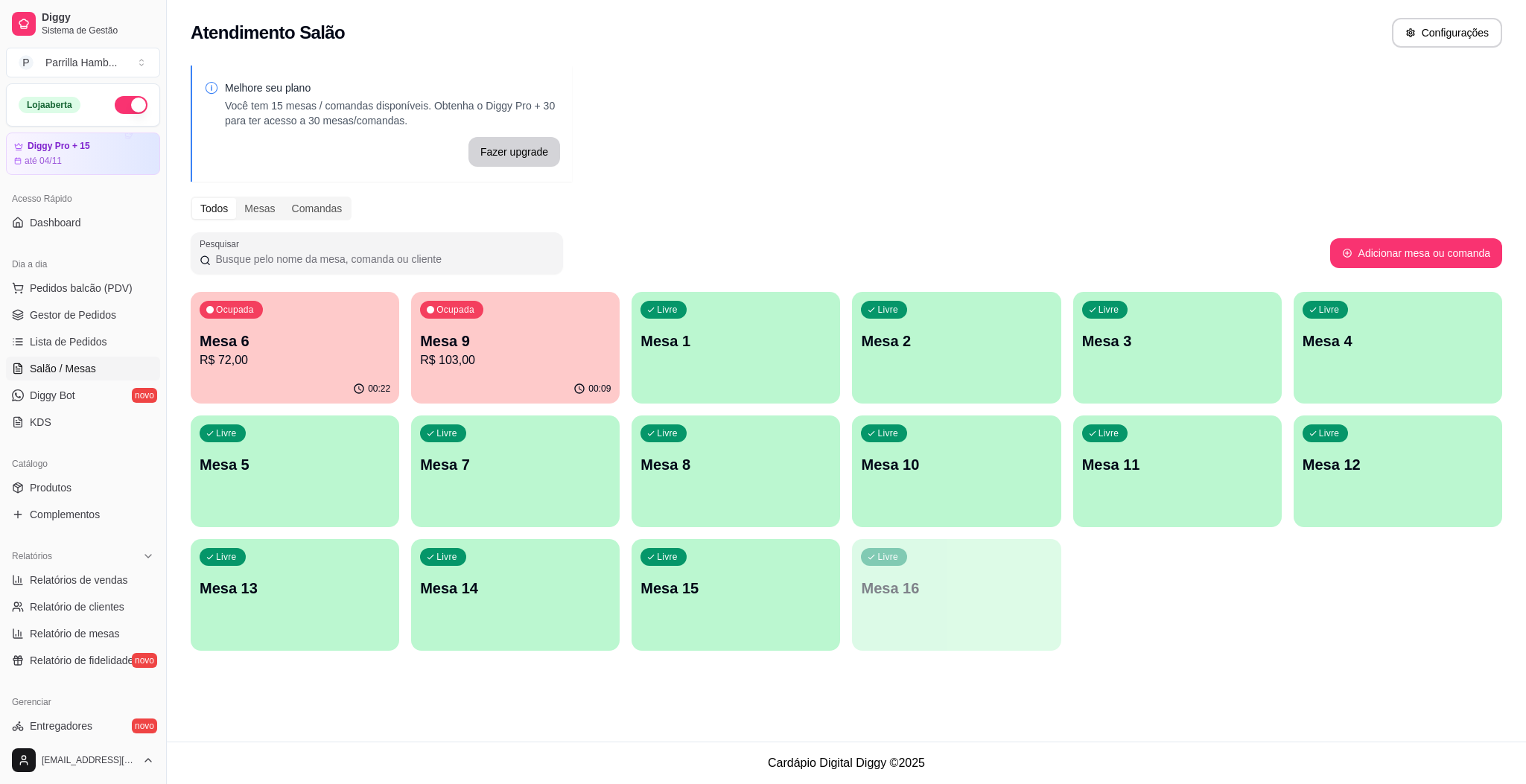
click at [462, 338] on p "Mesa 9" at bounding box center [515, 341] width 190 height 21
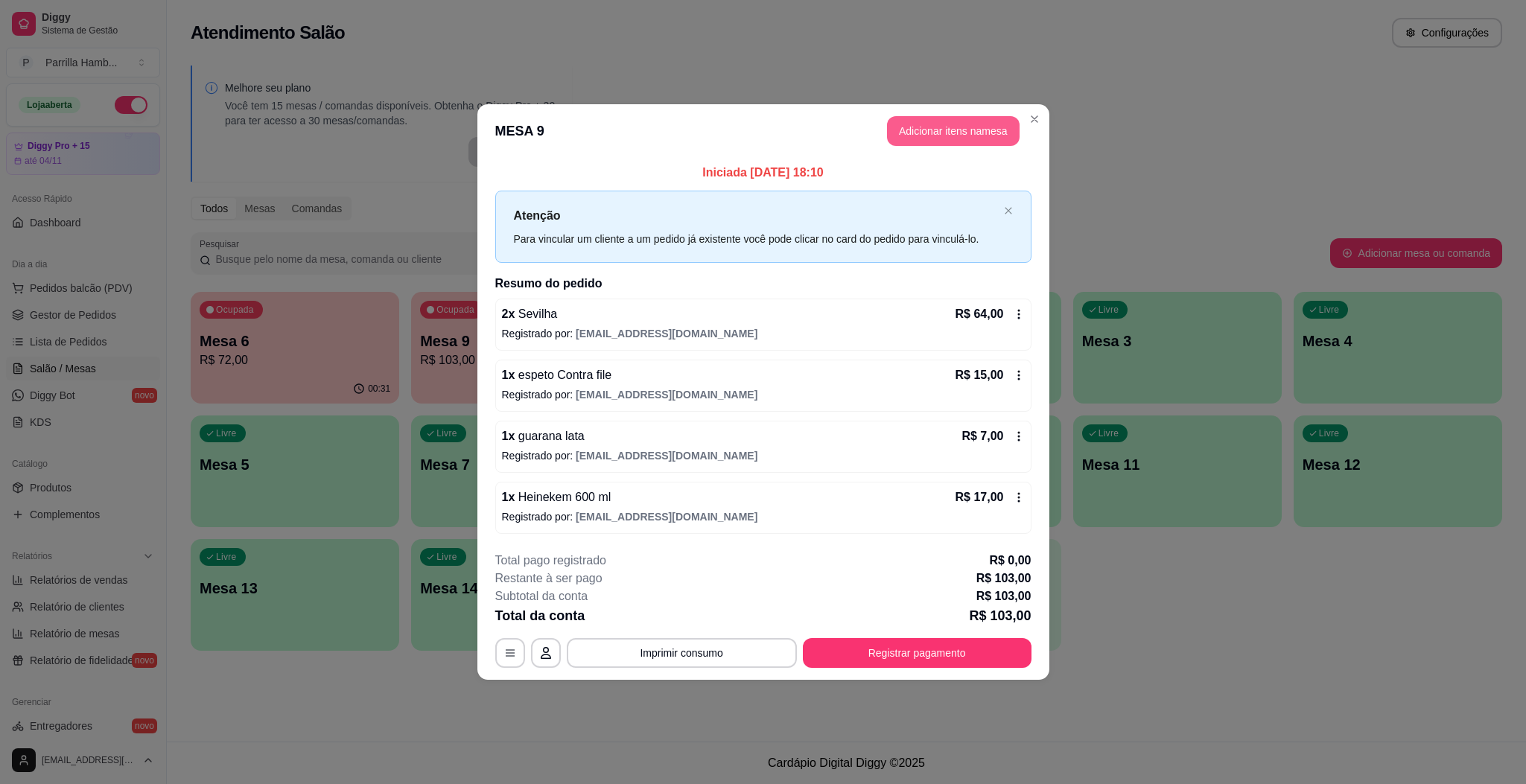
click at [936, 137] on button "Adicionar itens na mesa" at bounding box center [953, 131] width 132 height 29
click at [696, 119] on input "Pesquisa" at bounding box center [600, 111] width 1098 height 15
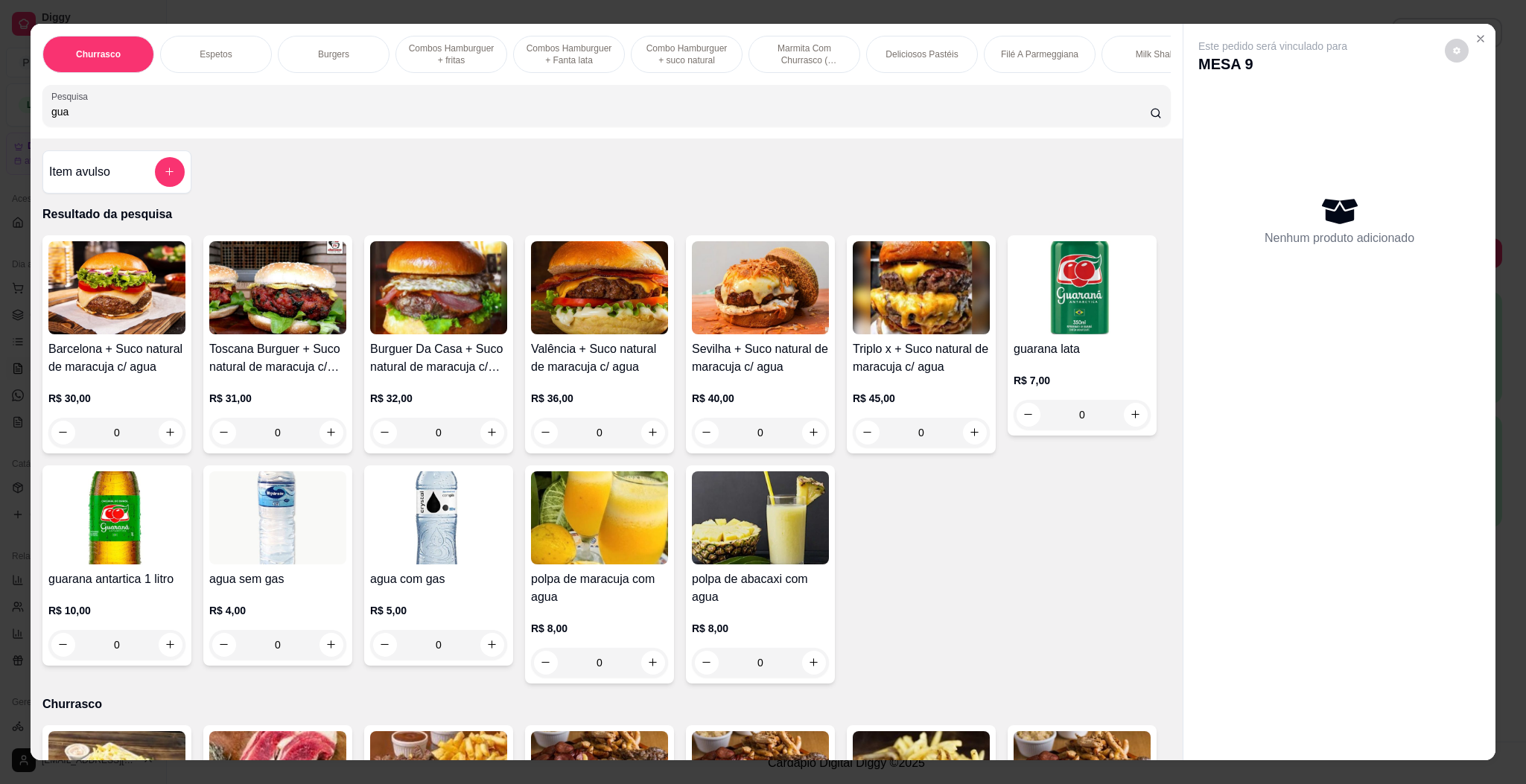
type input "gua"
click at [1014, 429] on div "R$ 7,00 0" at bounding box center [1082, 394] width 137 height 72
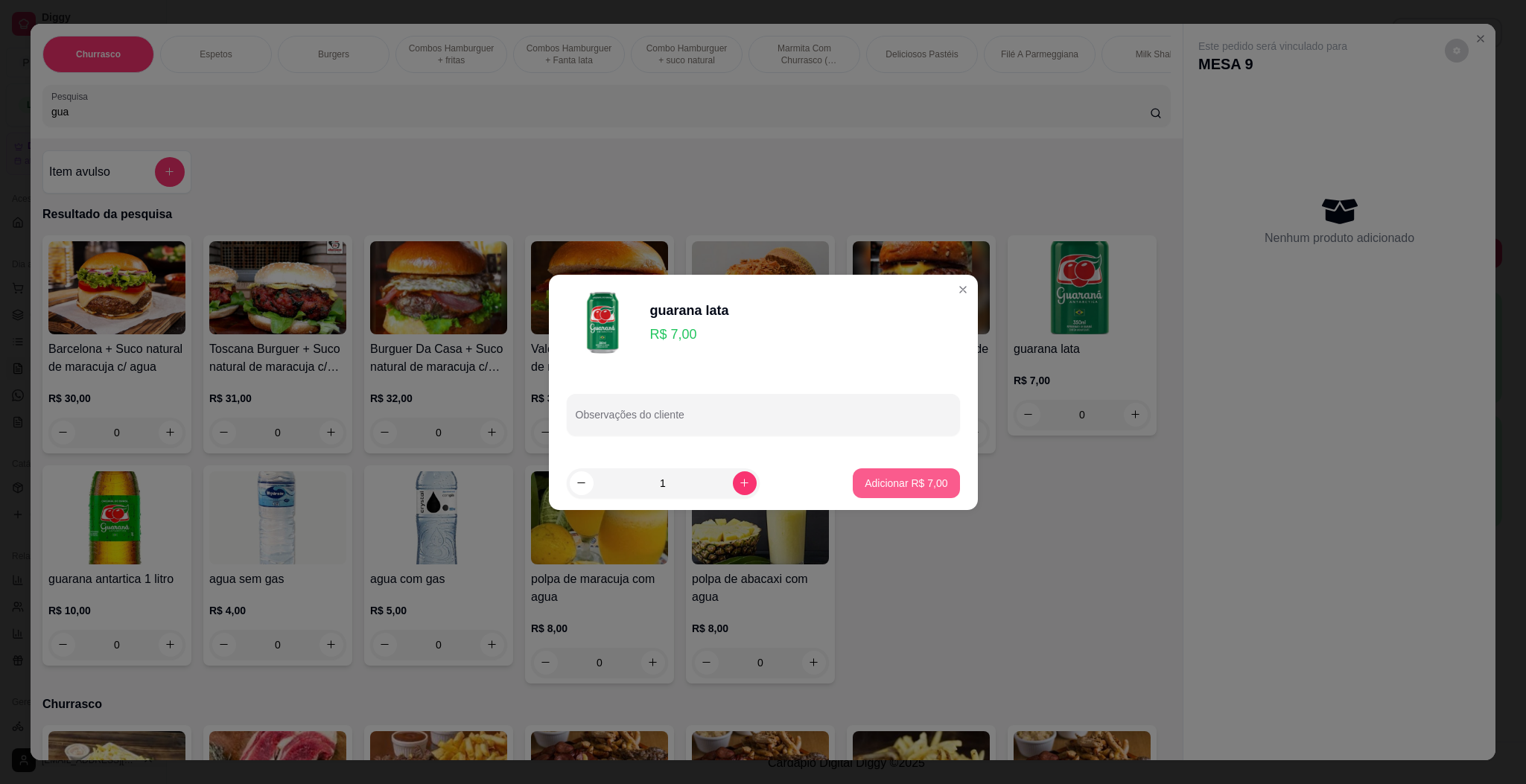
click at [923, 485] on p "Adicionar R$ 7,00" at bounding box center [905, 483] width 82 height 15
type input "1"
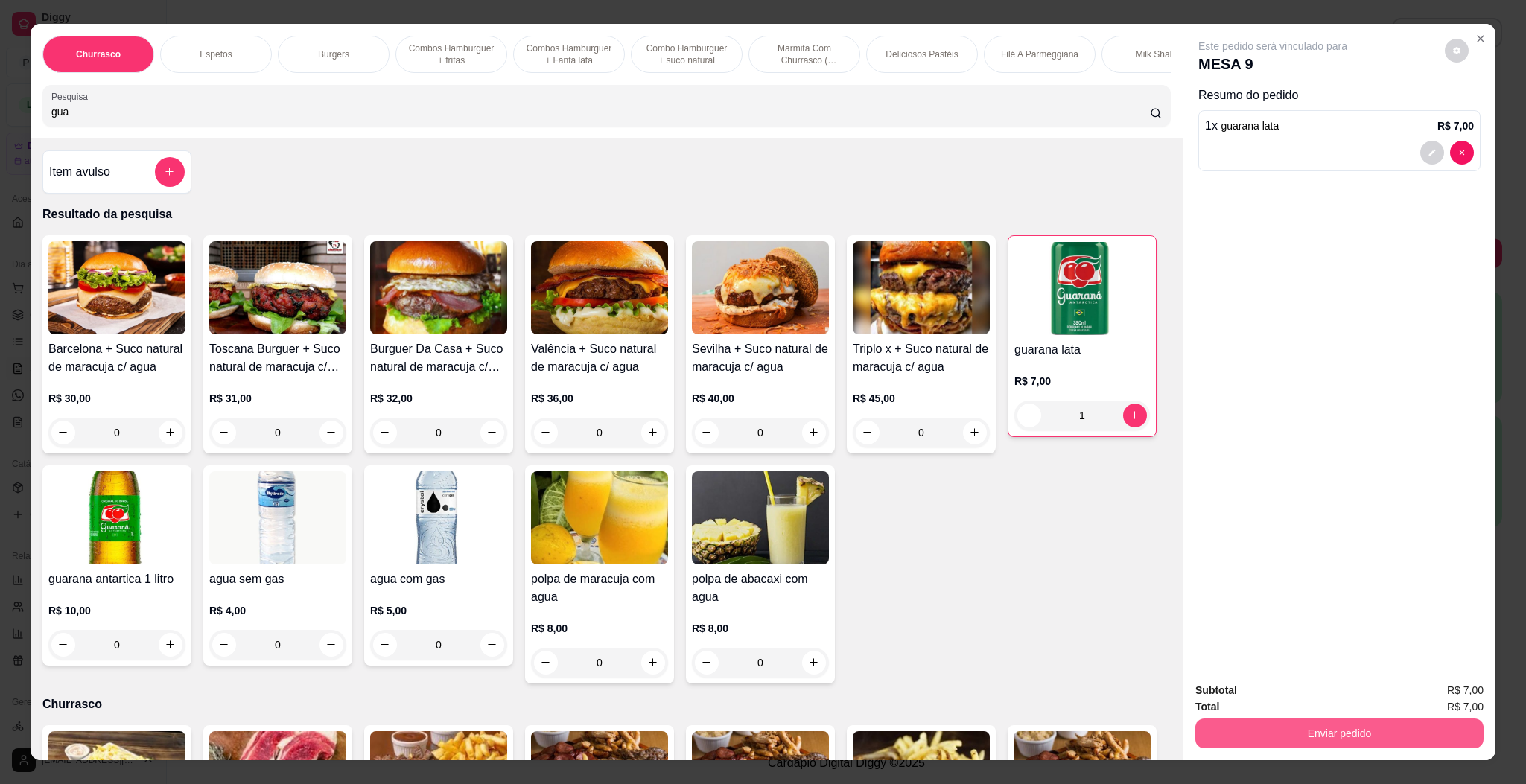
click at [1376, 736] on button "Enviar pedido" at bounding box center [1339, 733] width 288 height 29
click at [1437, 695] on button "Enviar pedido" at bounding box center [1441, 697] width 84 height 29
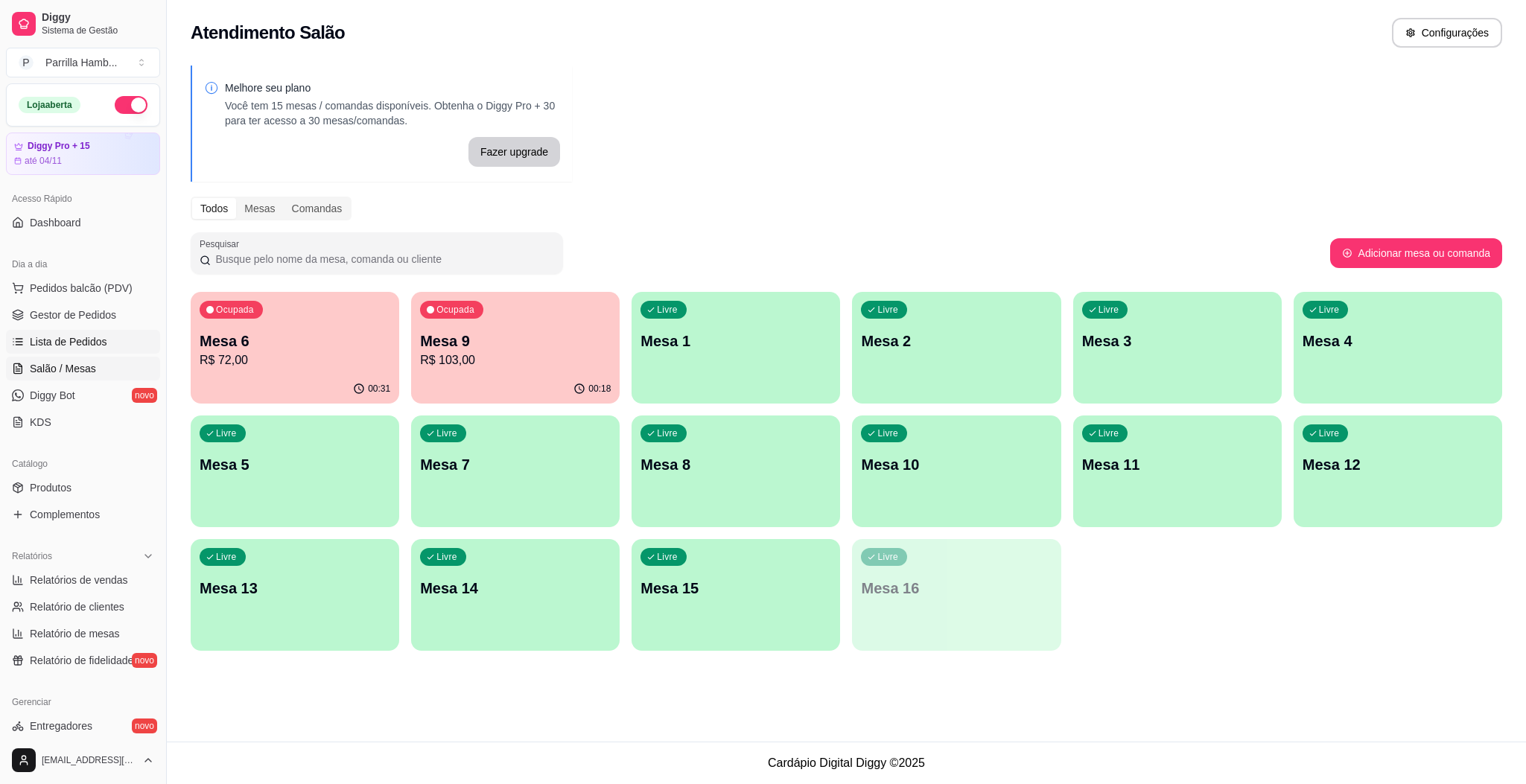
click at [81, 344] on span "Lista de Pedidos" at bounding box center [68, 341] width 77 height 15
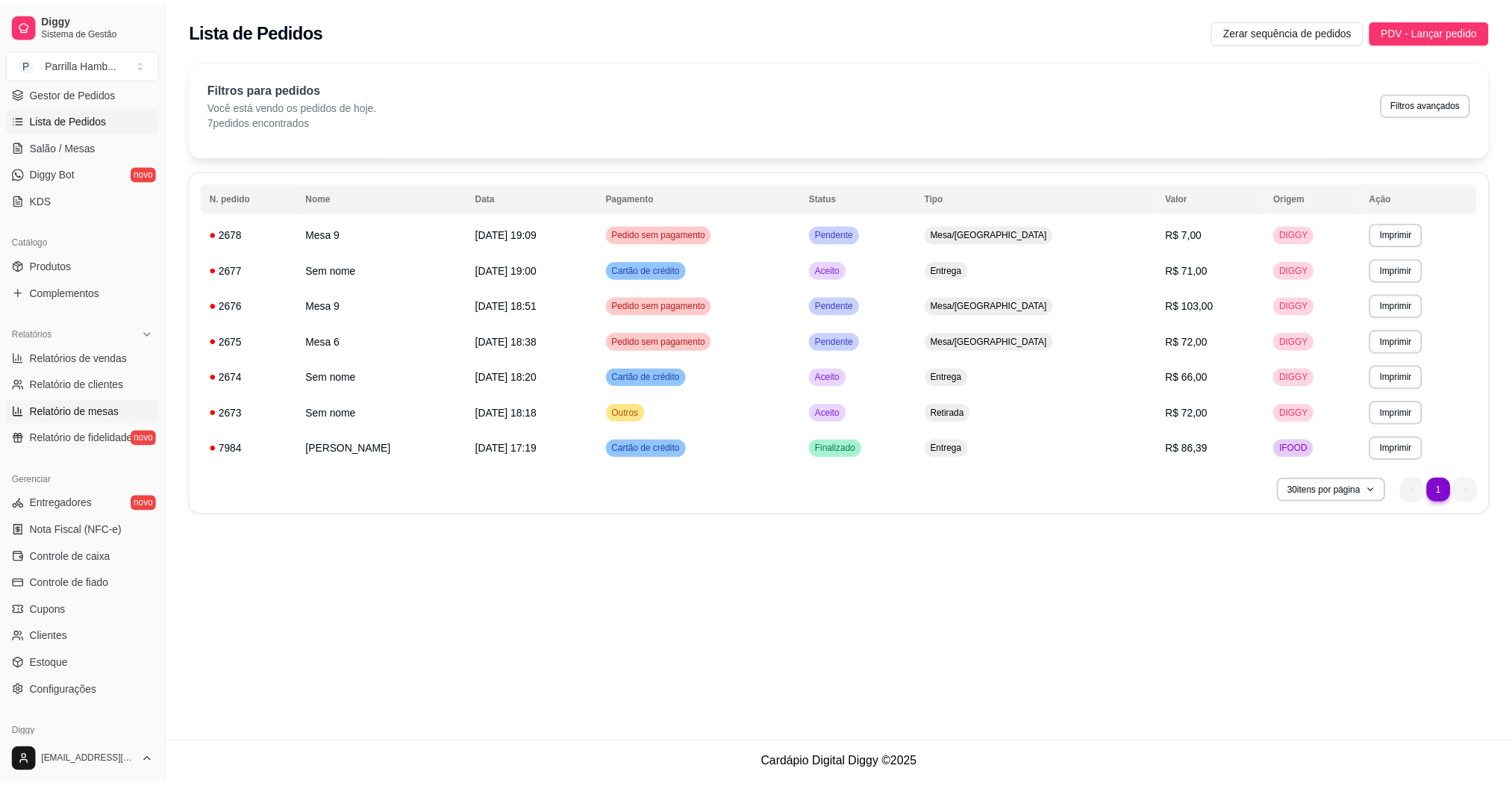
scroll to position [289, 0]
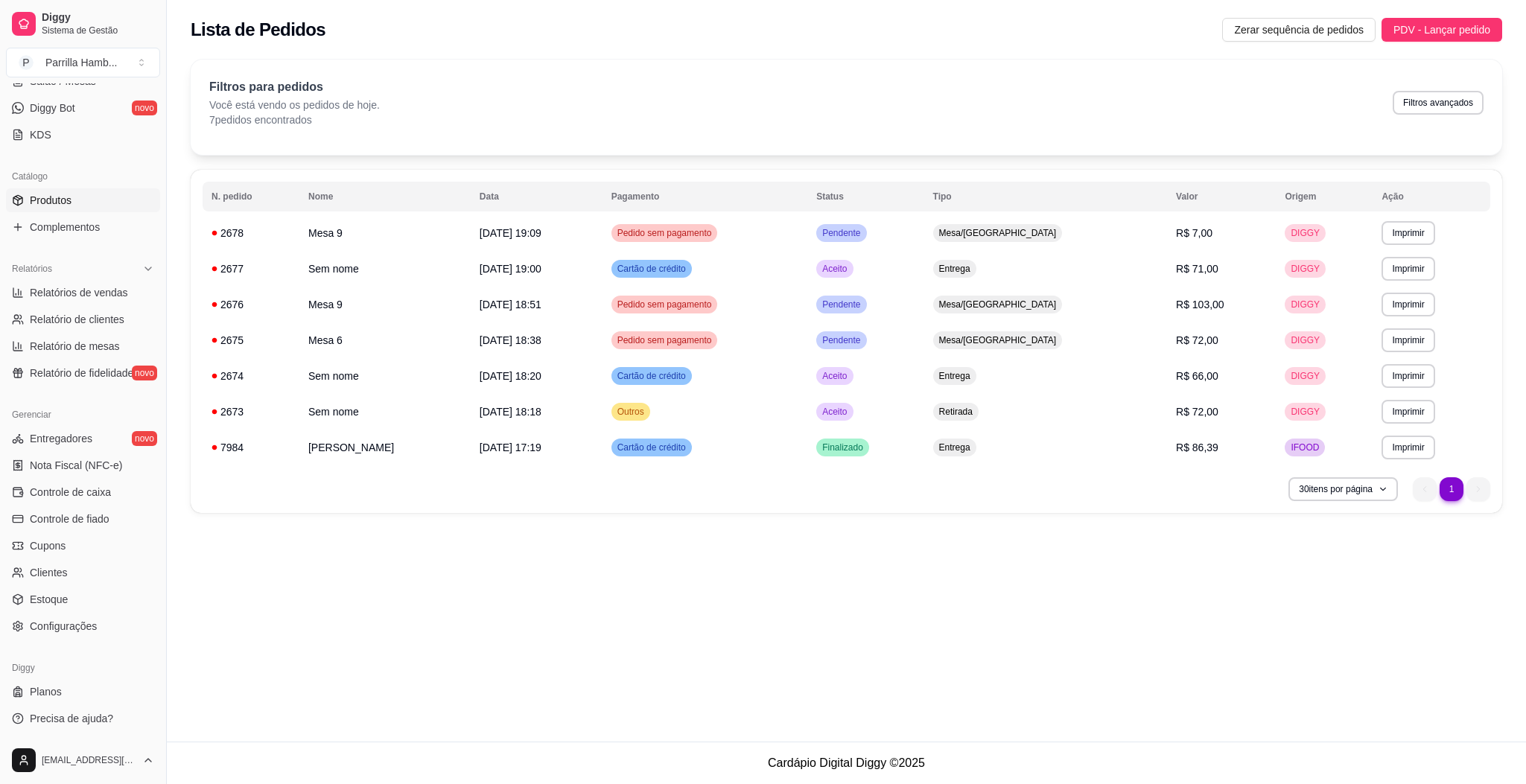
click at [78, 204] on link "Produtos" at bounding box center [83, 201] width 154 height 24
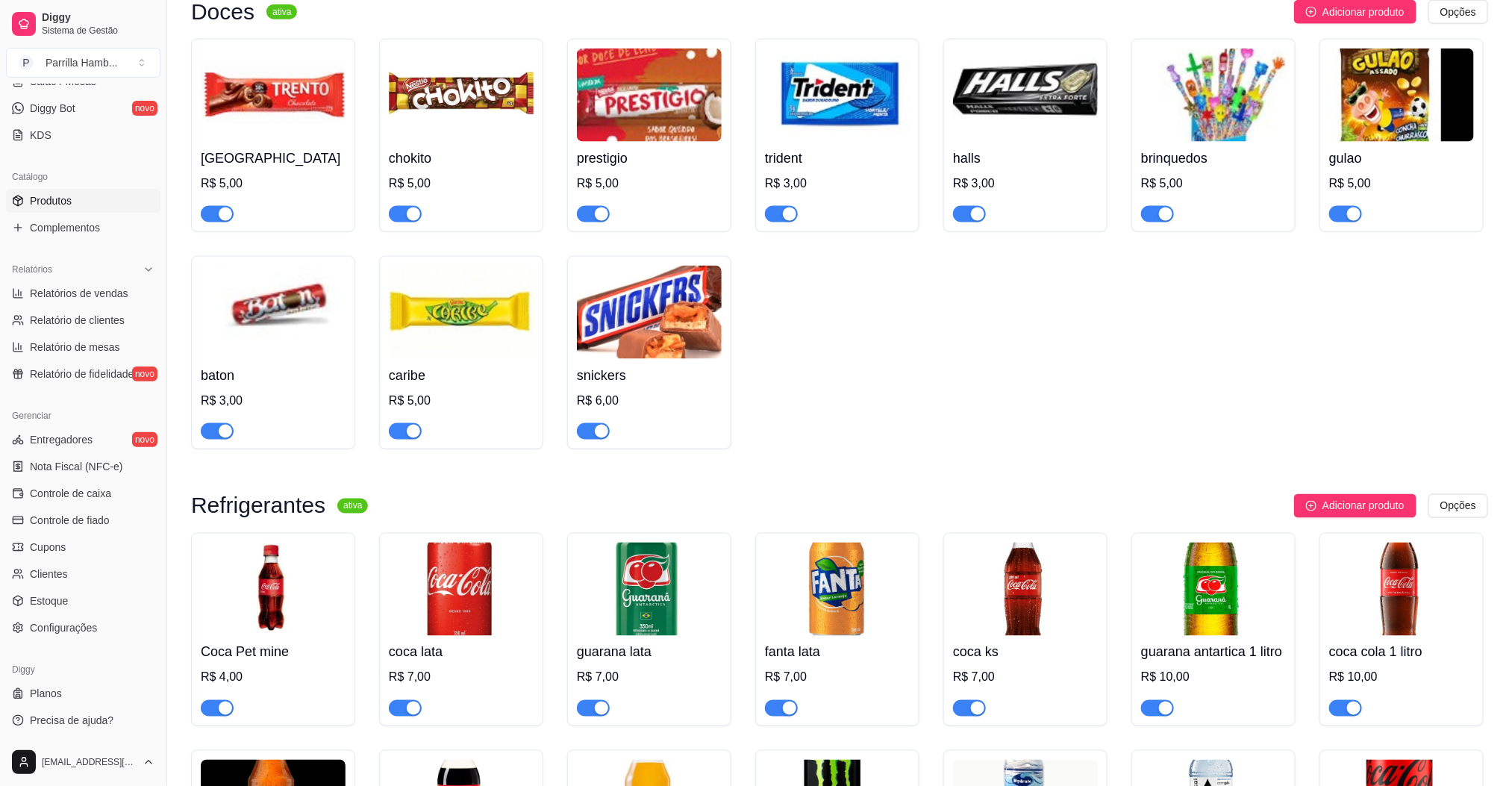
scroll to position [4478, 0]
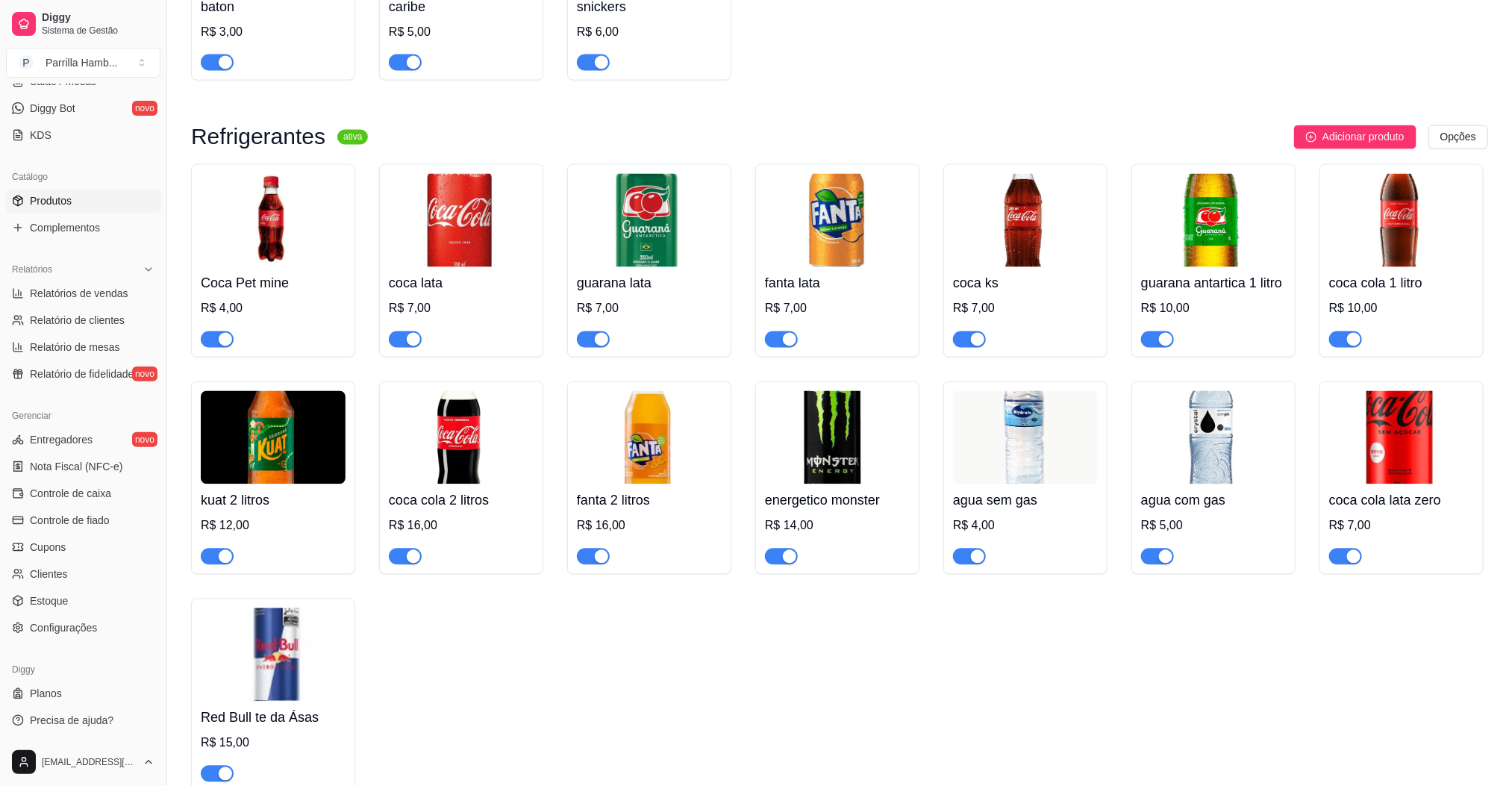
click at [1223, 291] on h4 "guarana antartica 1 litro" at bounding box center [1213, 284] width 145 height 21
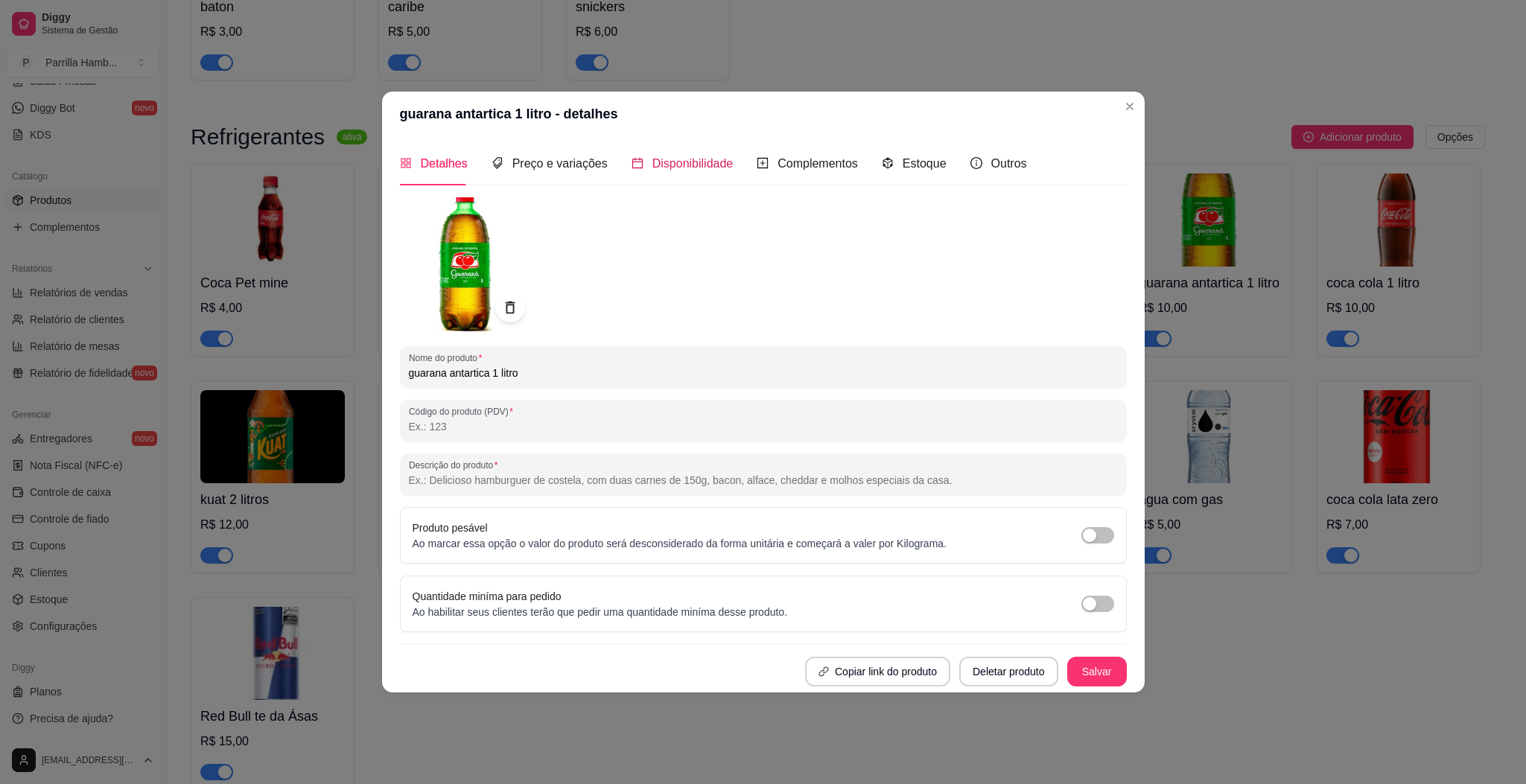
click at [684, 170] on div "Disponibilidade" at bounding box center [683, 164] width 102 height 19
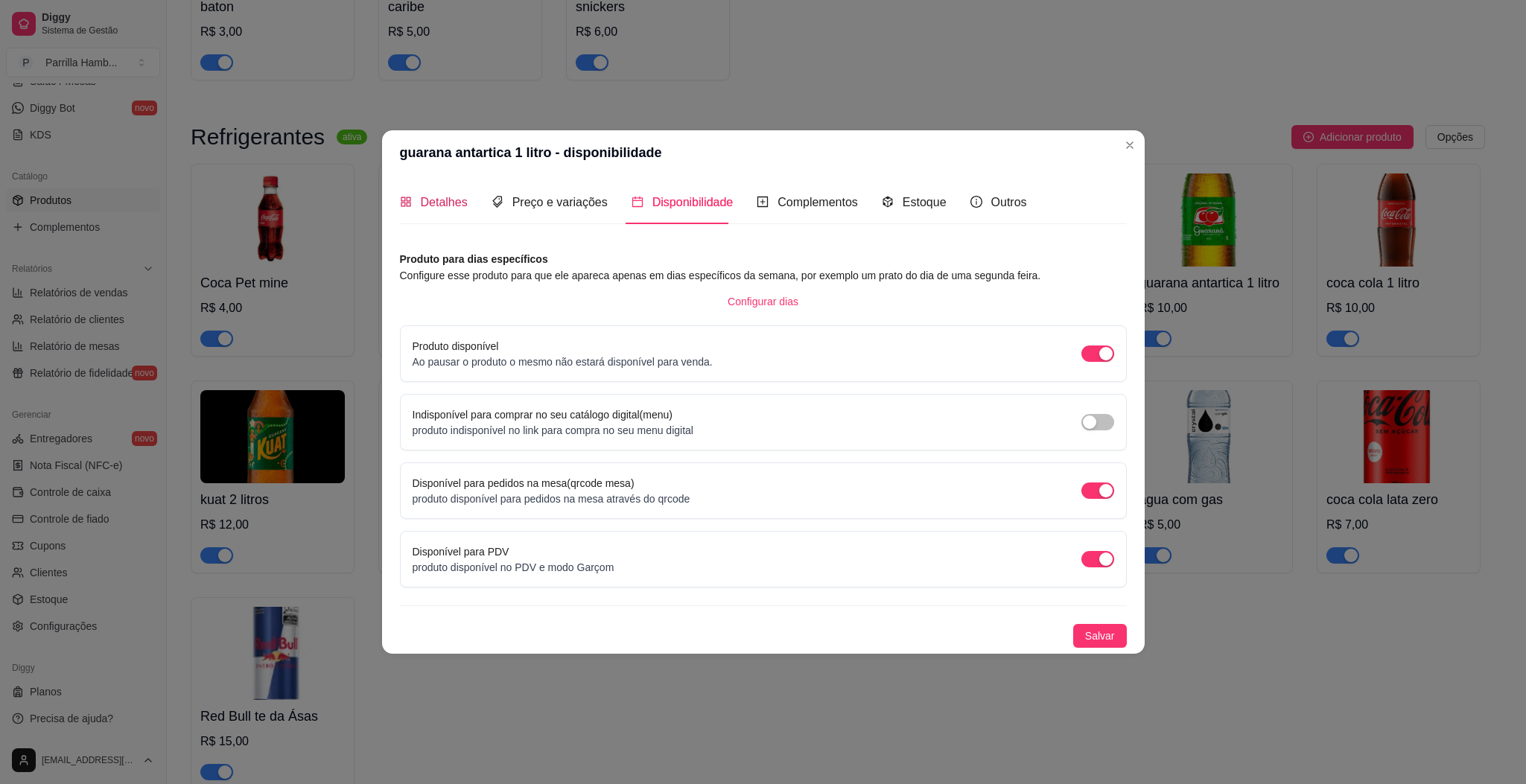
click at [465, 196] on span "Detalhes" at bounding box center [444, 202] width 47 height 13
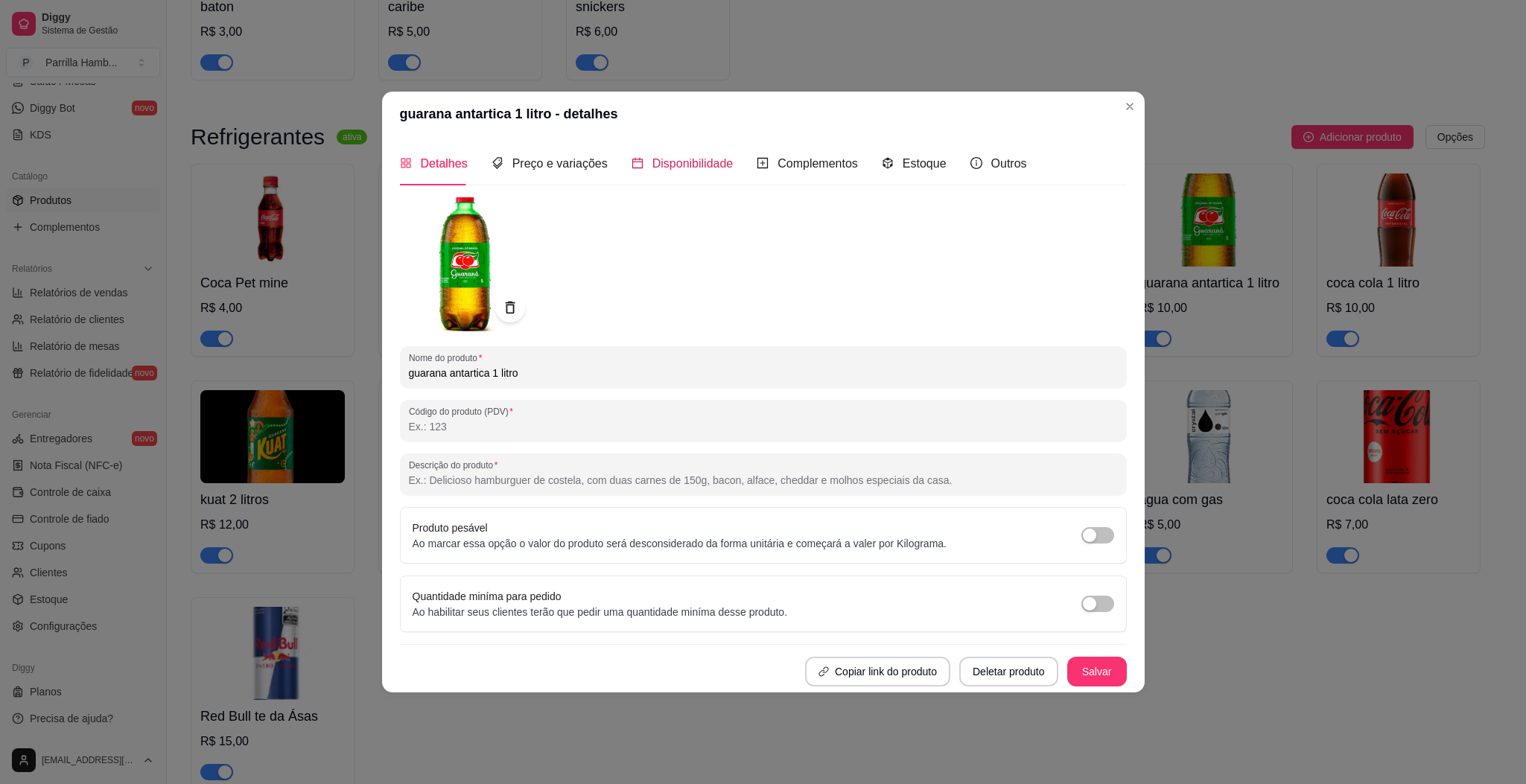
click at [678, 170] on span "Disponibilidade" at bounding box center [693, 164] width 81 height 13
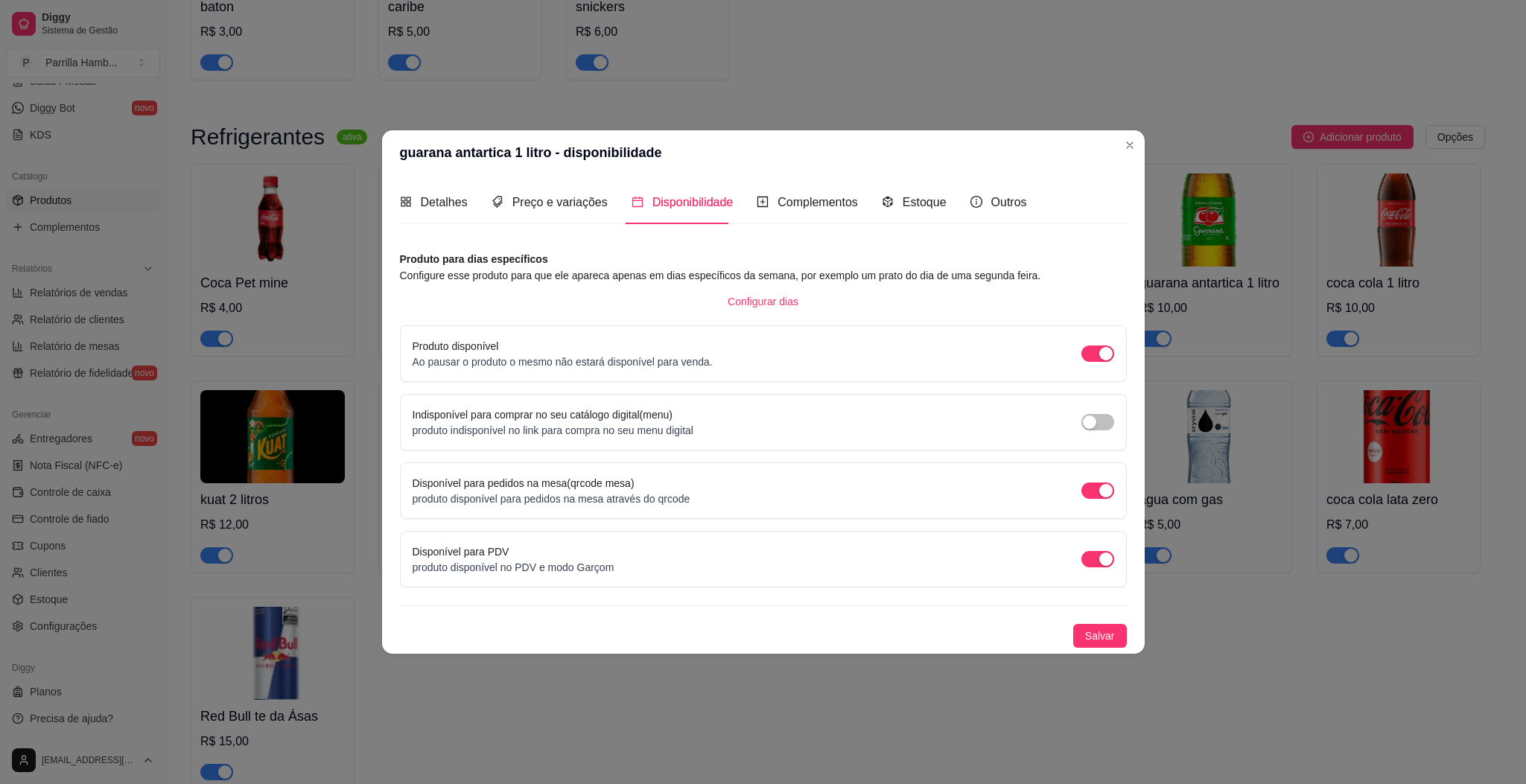
click at [1115, 344] on div "Produto disponível Ao pausar o produto o mesmo não estará disponível para venda." at bounding box center [763, 353] width 727 height 56
click at [1096, 347] on span "button" at bounding box center [1098, 353] width 33 height 16
click at [1113, 634] on span "Salvar" at bounding box center [1099, 635] width 29 height 16
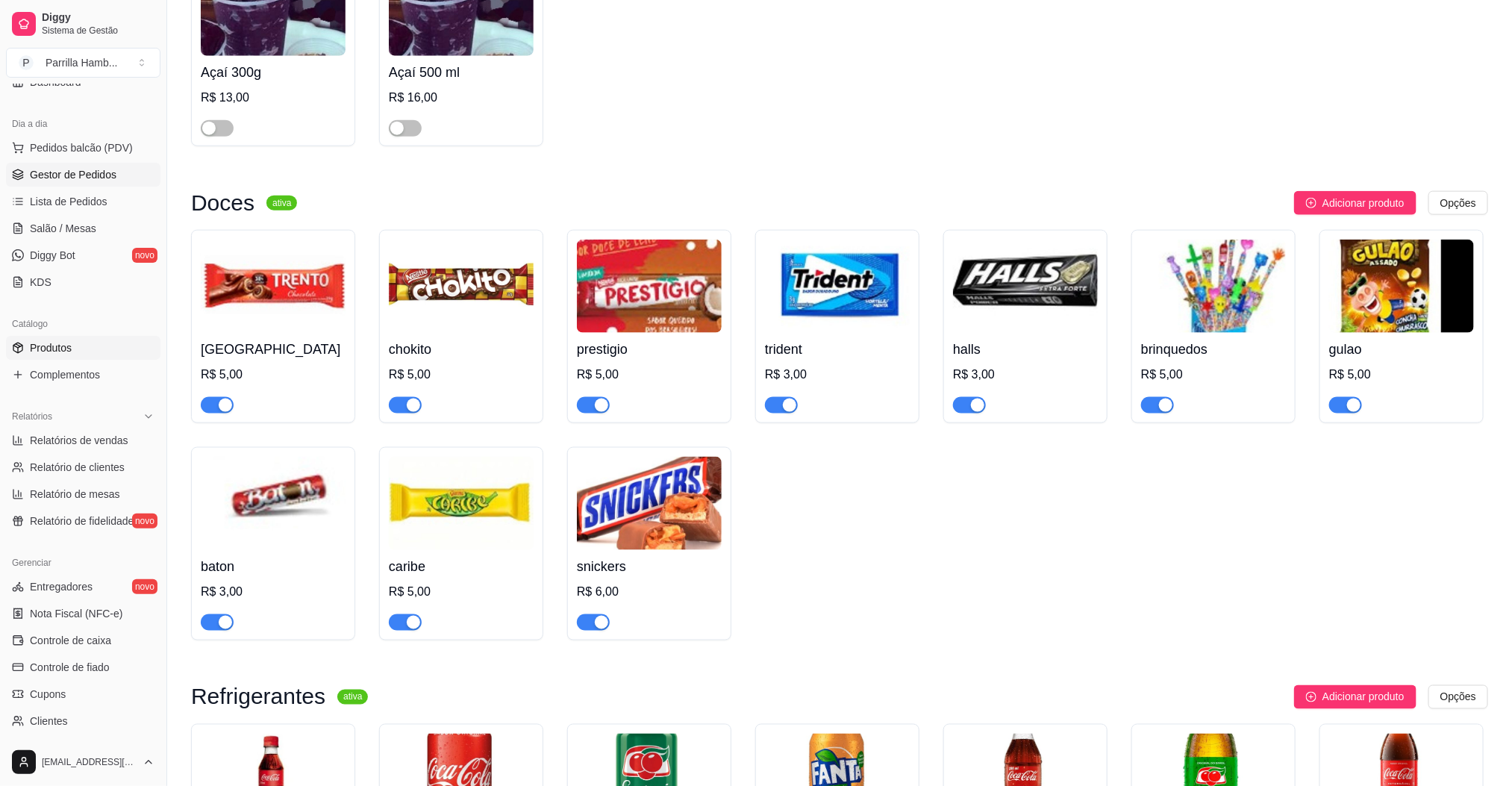
scroll to position [0, 0]
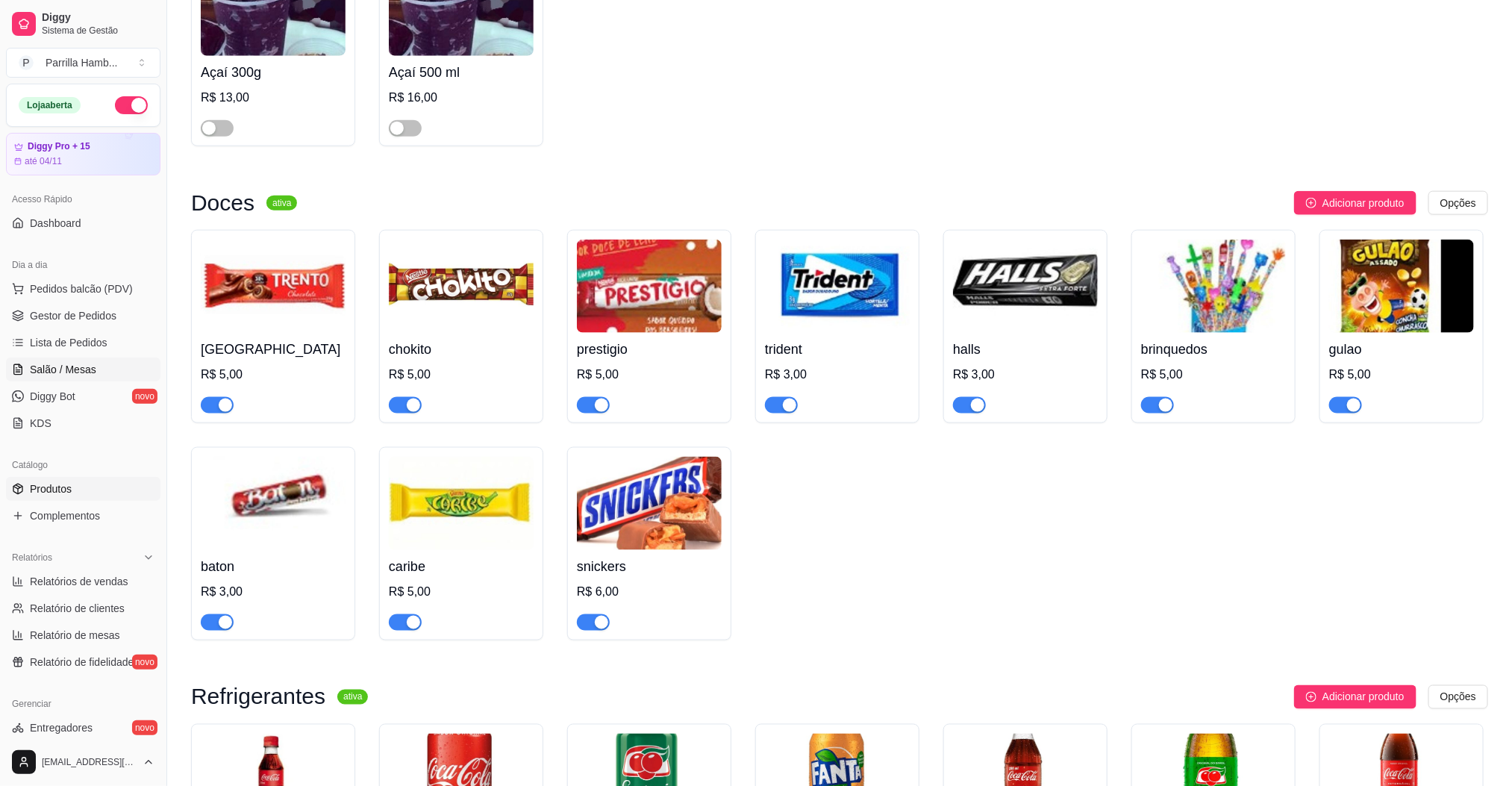
click at [88, 370] on span "Salão / Mesas" at bounding box center [62, 369] width 67 height 15
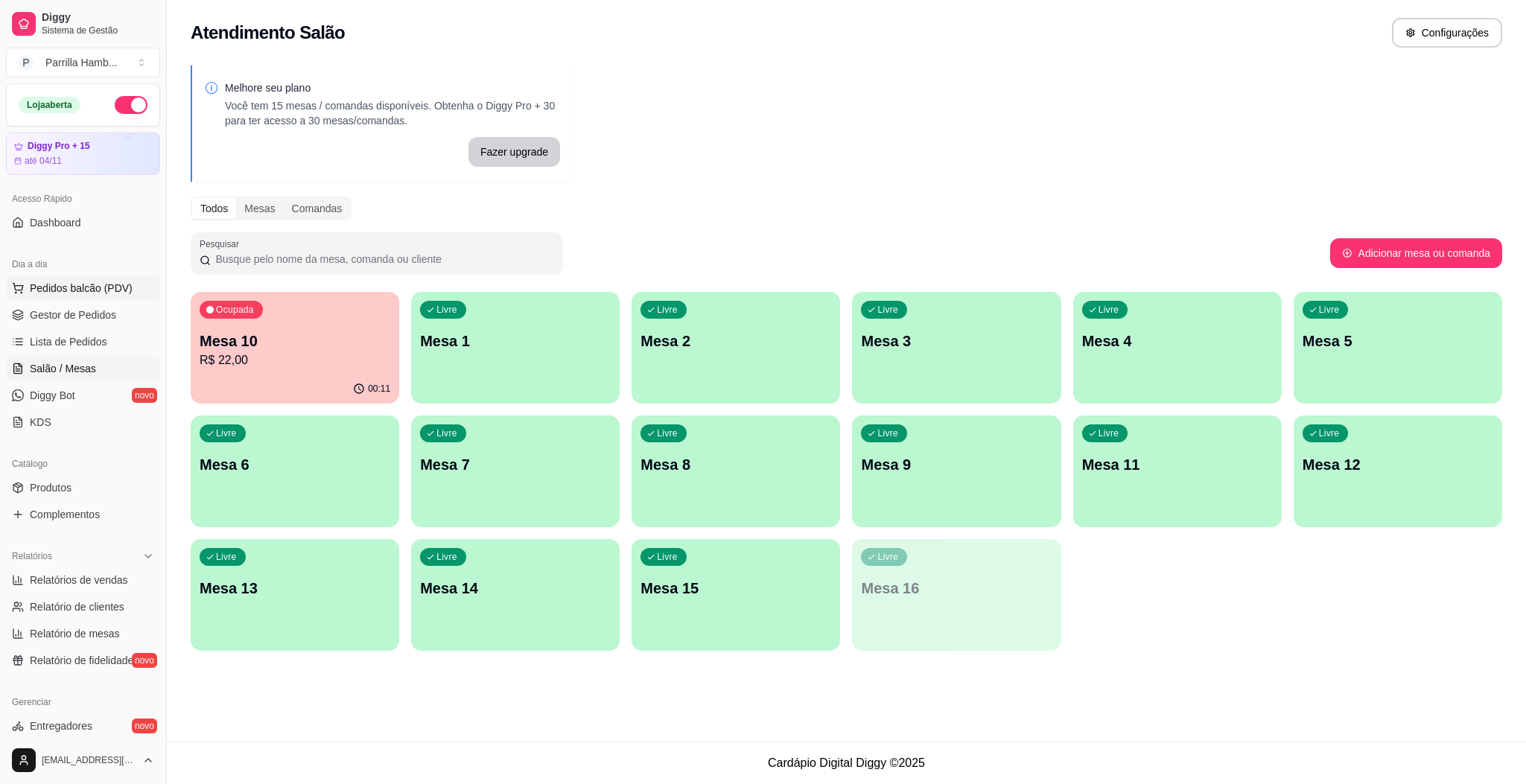
click at [103, 293] on span "Pedidos balcão (PDV)" at bounding box center [80, 287] width 103 height 15
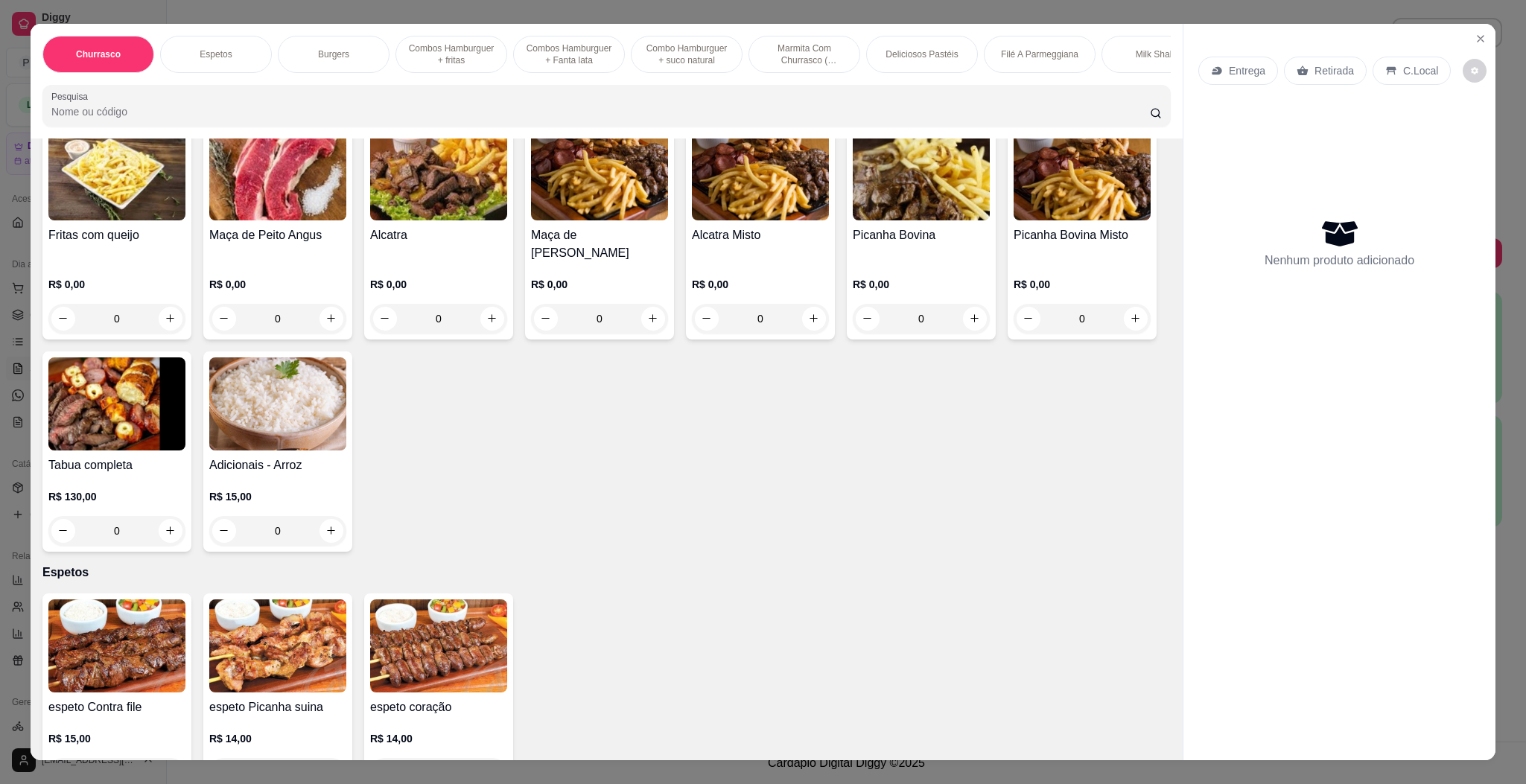
scroll to position [112, 0]
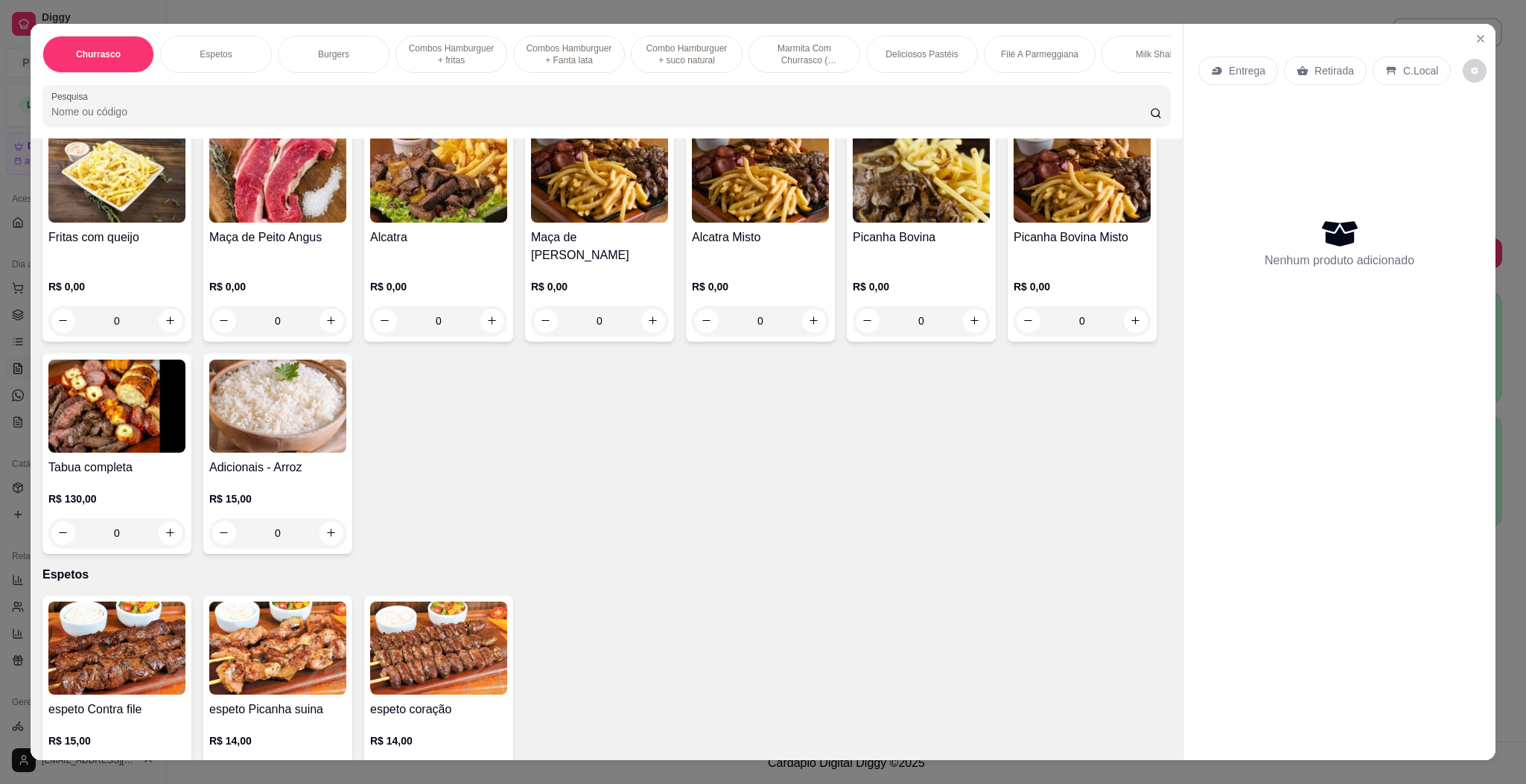
click at [99, 704] on h4 "espeto Contra file" at bounding box center [117, 710] width 137 height 18
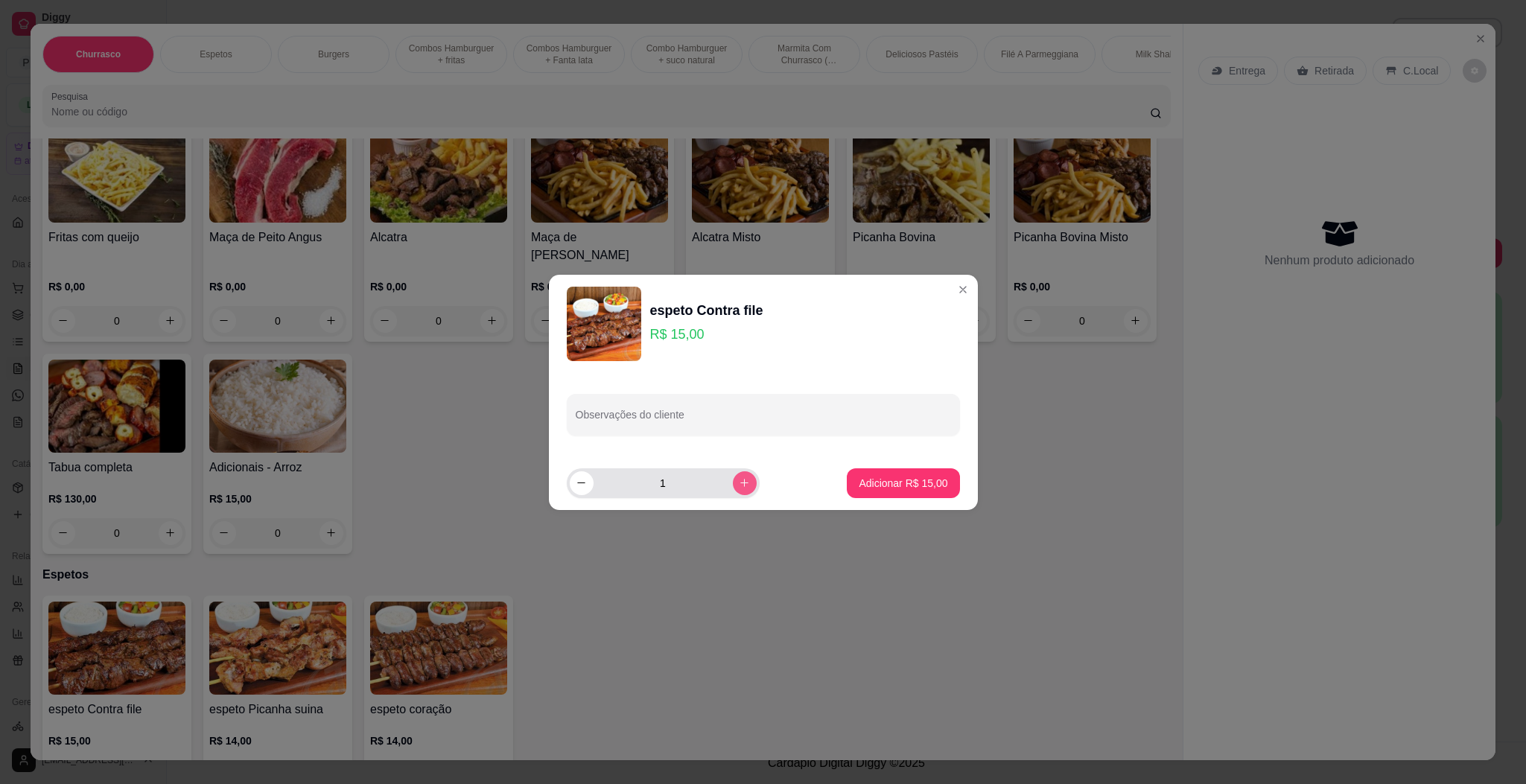
click at [740, 487] on button "increase-product-quantity" at bounding box center [745, 484] width 24 height 24
type input "4"
click at [880, 473] on button "Adicionar R$ 60,00" at bounding box center [904, 483] width 109 height 29
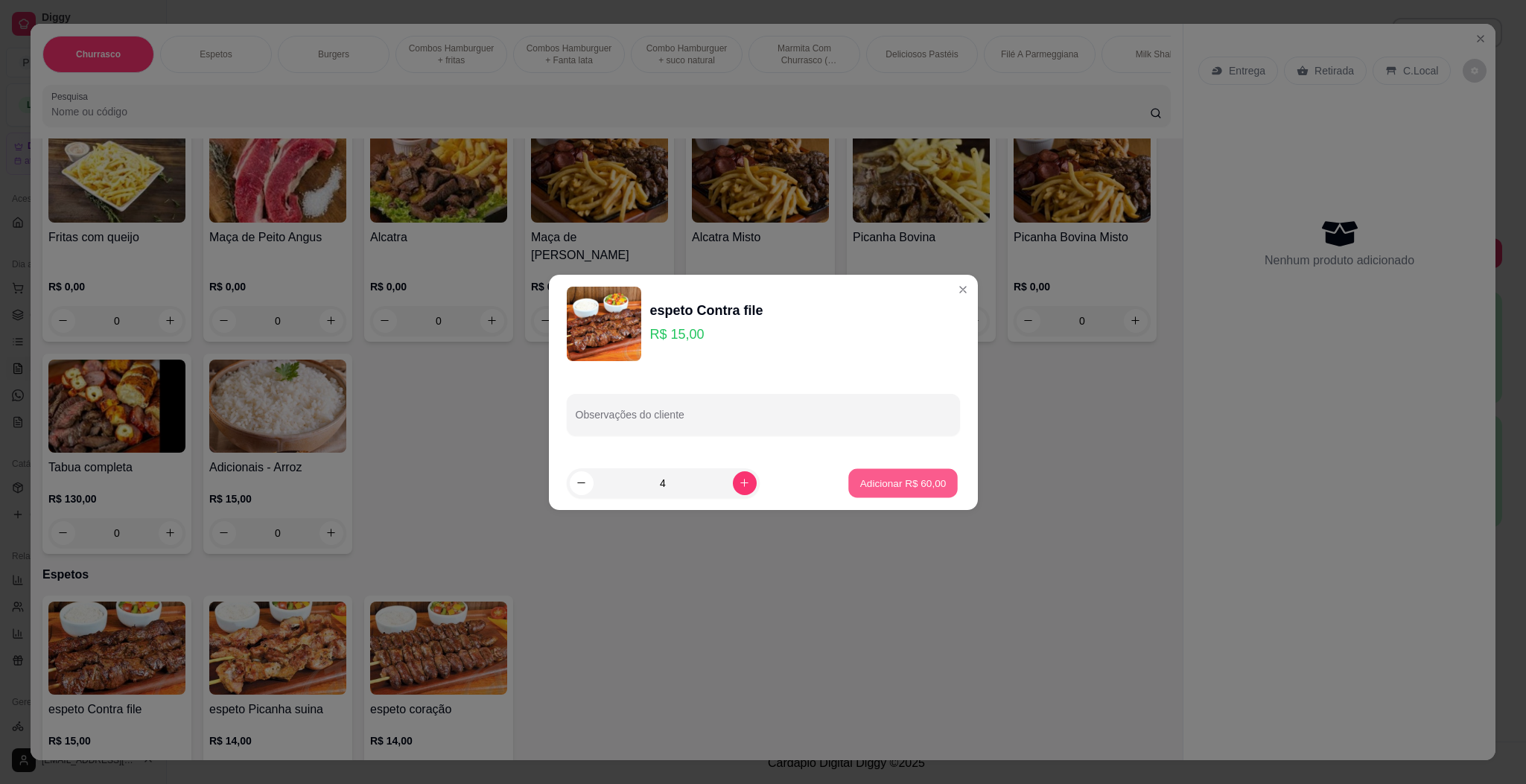
type input "4"
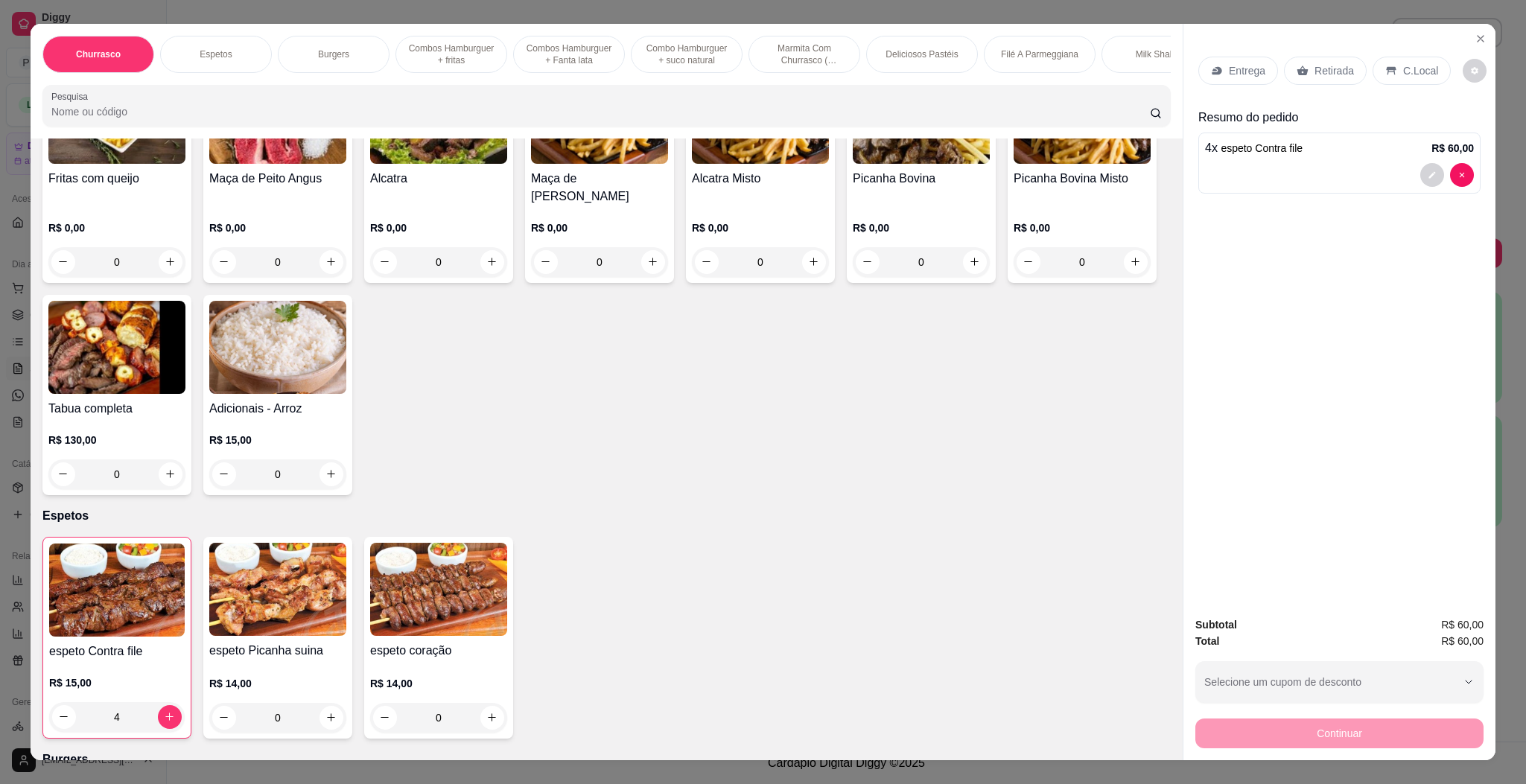
scroll to position [223, 0]
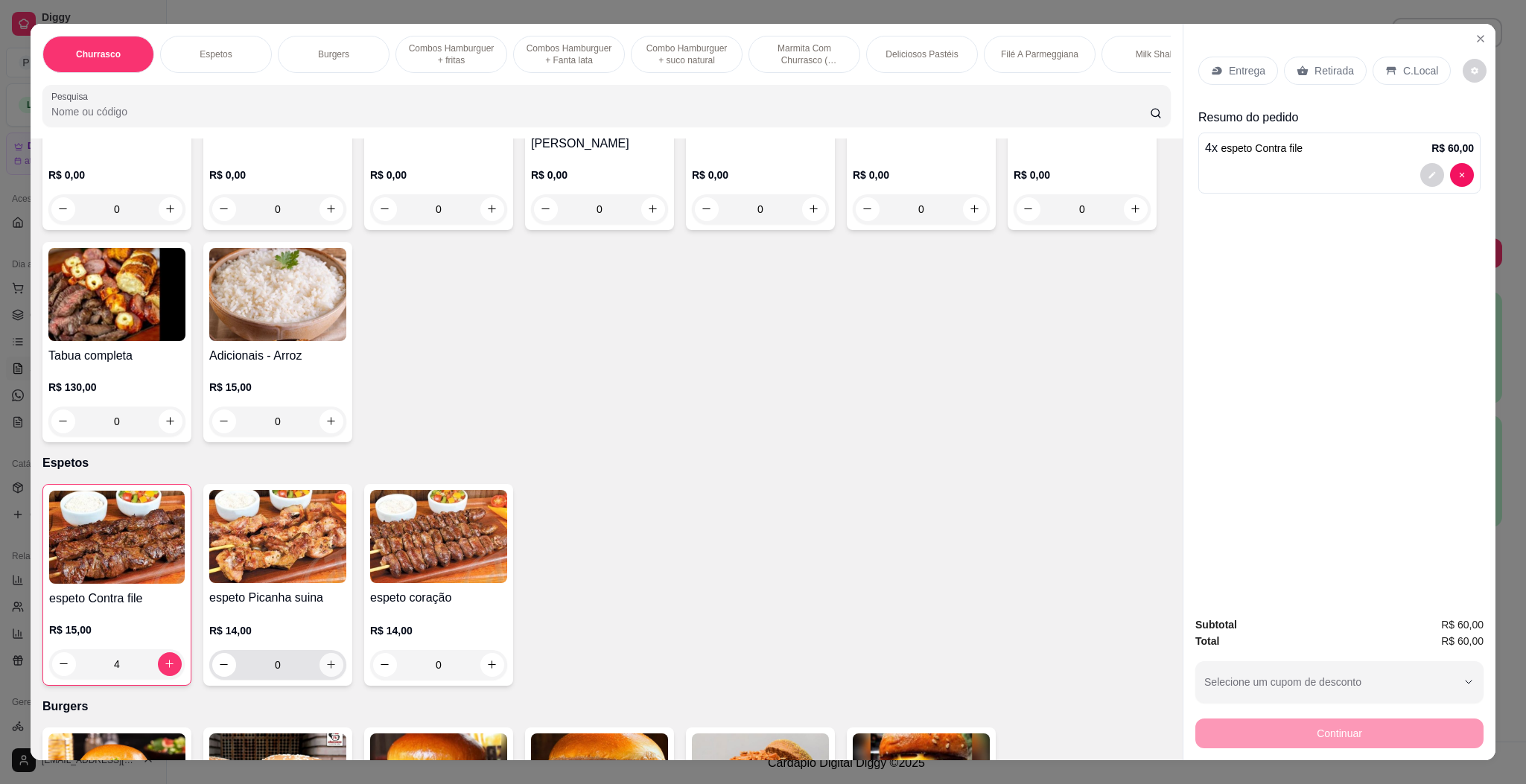
click at [329, 659] on button "increase-product-quantity" at bounding box center [332, 665] width 24 height 24
click at [329, 659] on button "increase-product-quantity" at bounding box center [330, 664] width 23 height 23
type input "2"
click at [1233, 61] on div "Entrega" at bounding box center [1238, 70] width 80 height 29
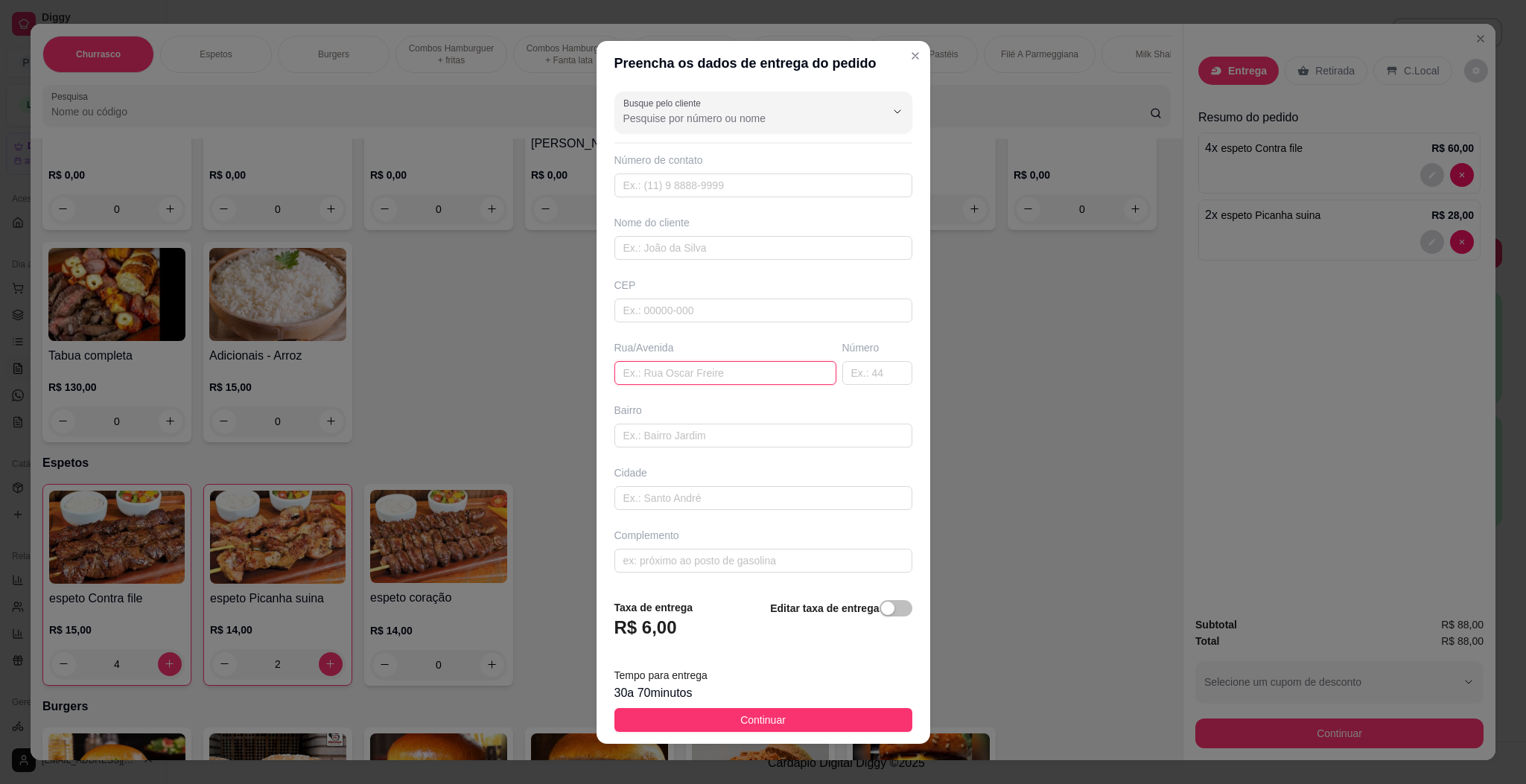
click at [651, 373] on input "text" at bounding box center [725, 373] width 222 height 24
paste input "[STREET_ADDRESS]."
type input "[STREET_ADDRESS]."
click at [843, 729] on button "Continuar" at bounding box center [763, 720] width 298 height 24
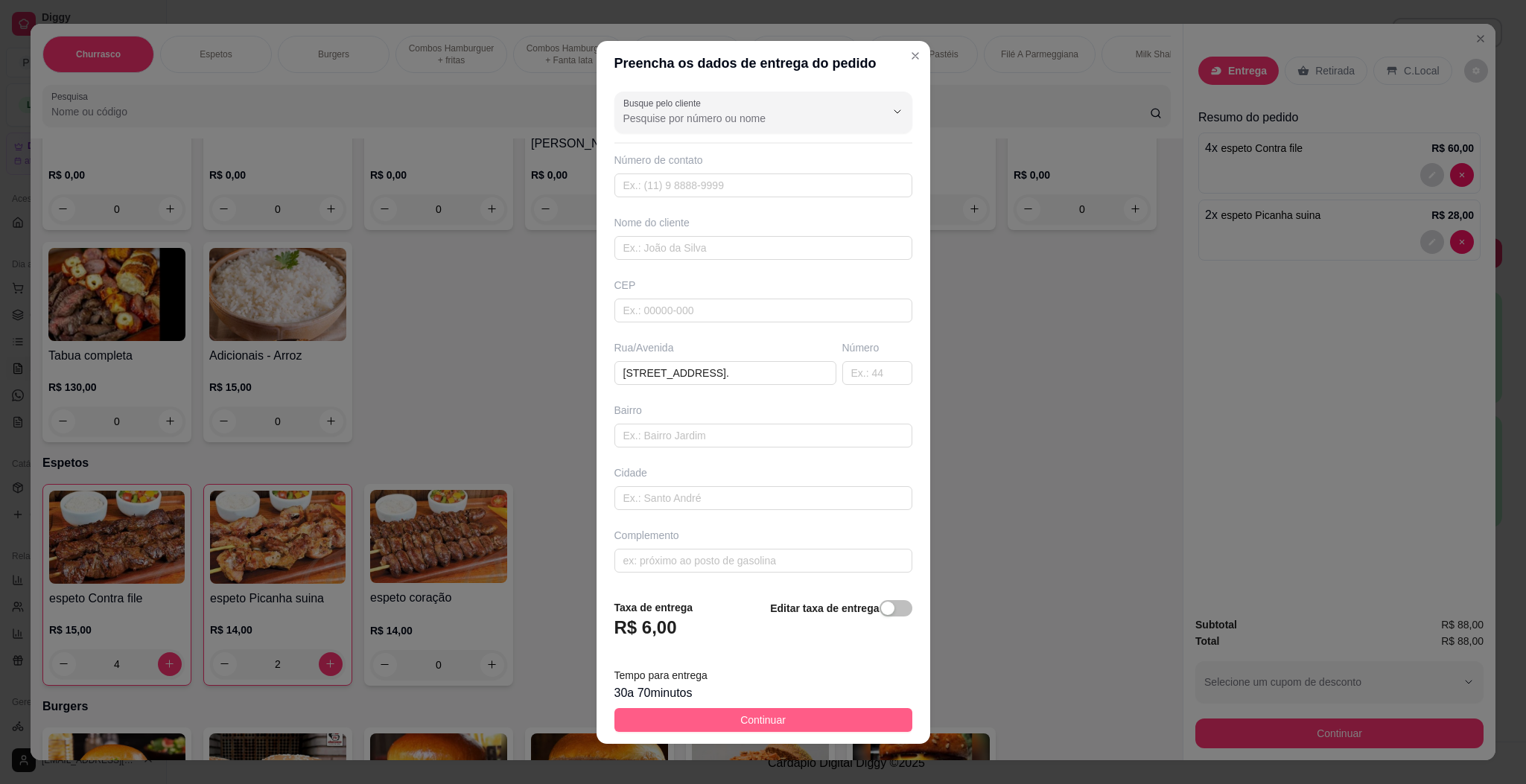
scroll to position [0, 0]
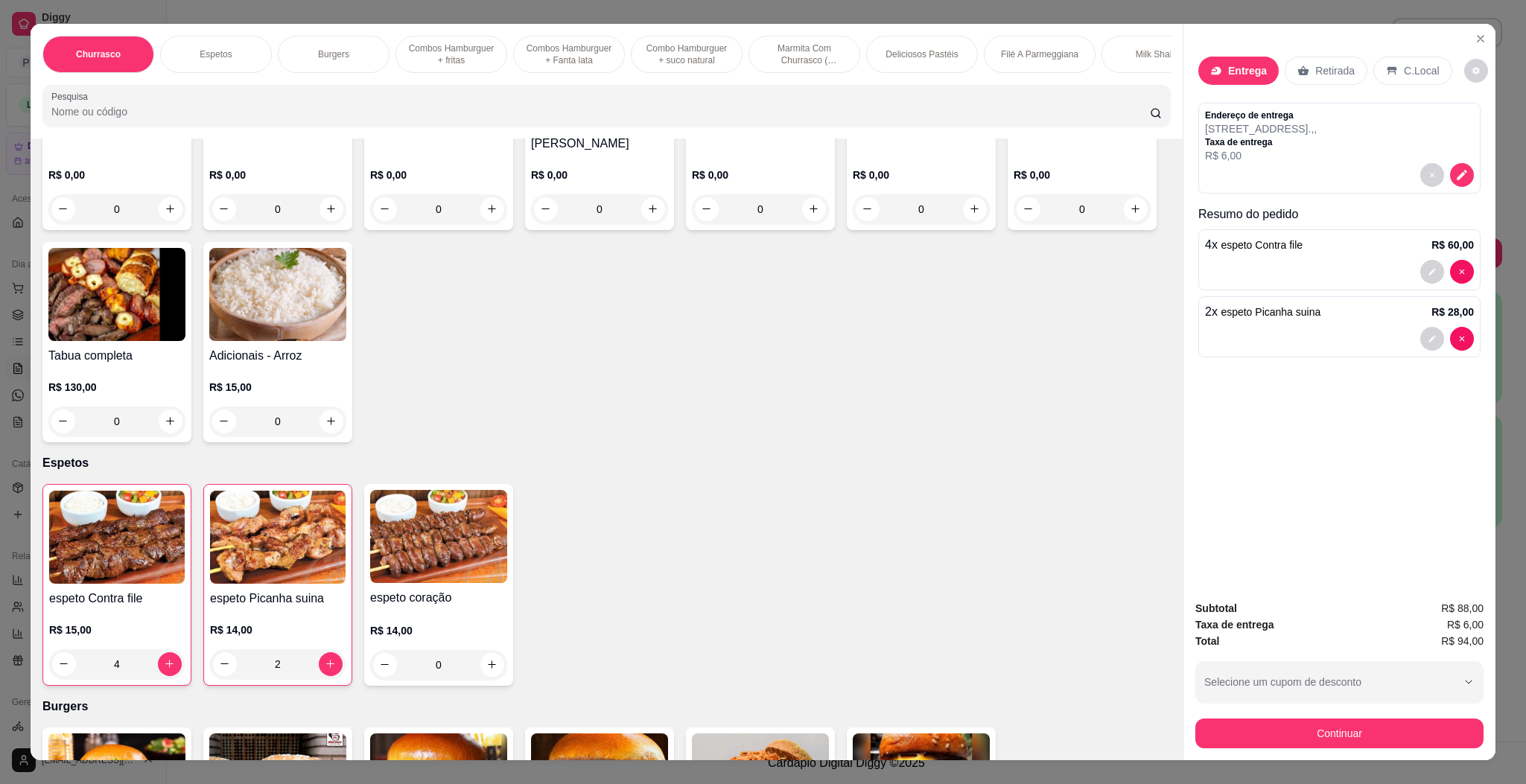
click at [1276, 733] on button "Continuar" at bounding box center [1339, 733] width 288 height 29
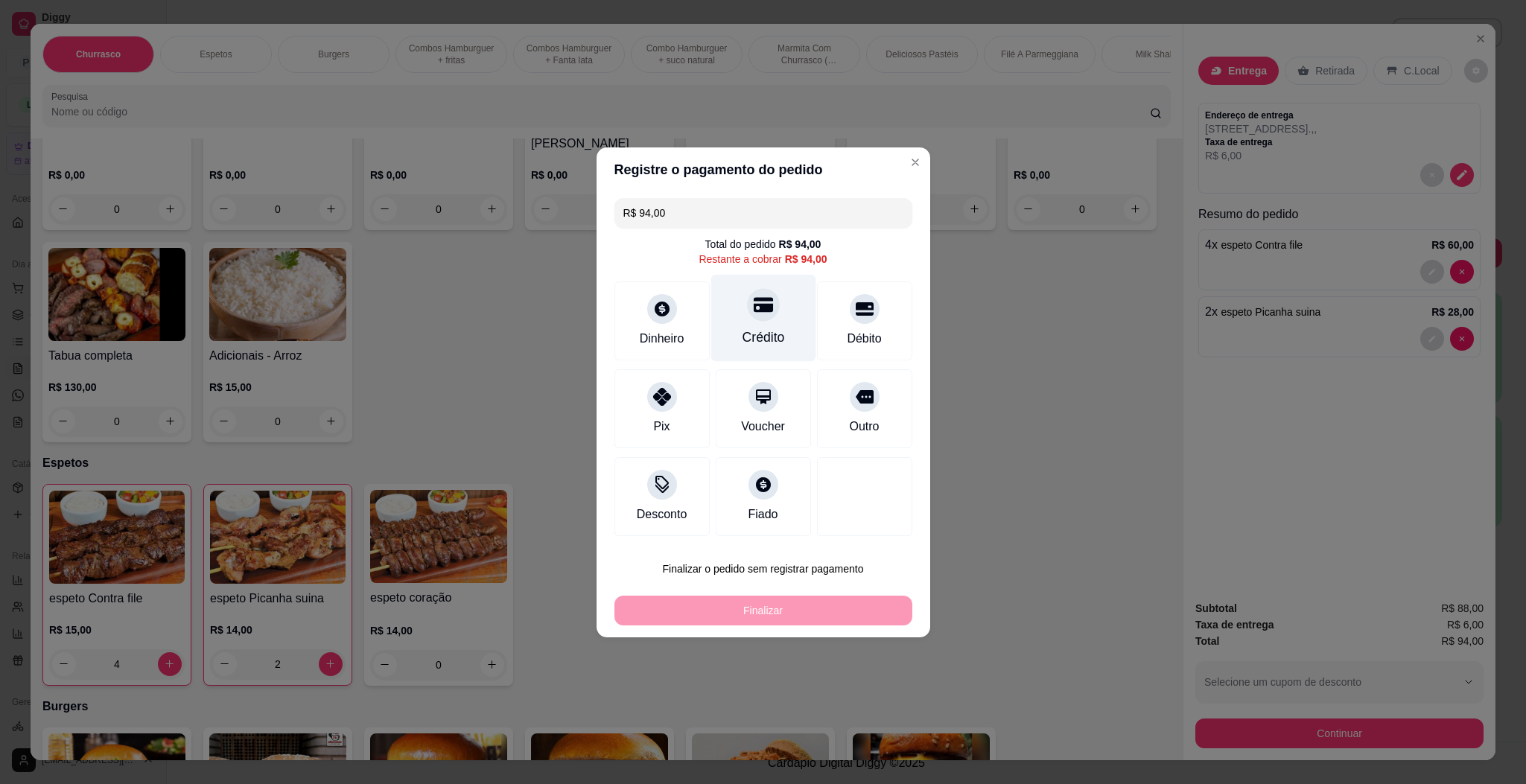
click at [763, 333] on div "Crédito" at bounding box center [763, 337] width 42 height 19
type input "R$ 0,00"
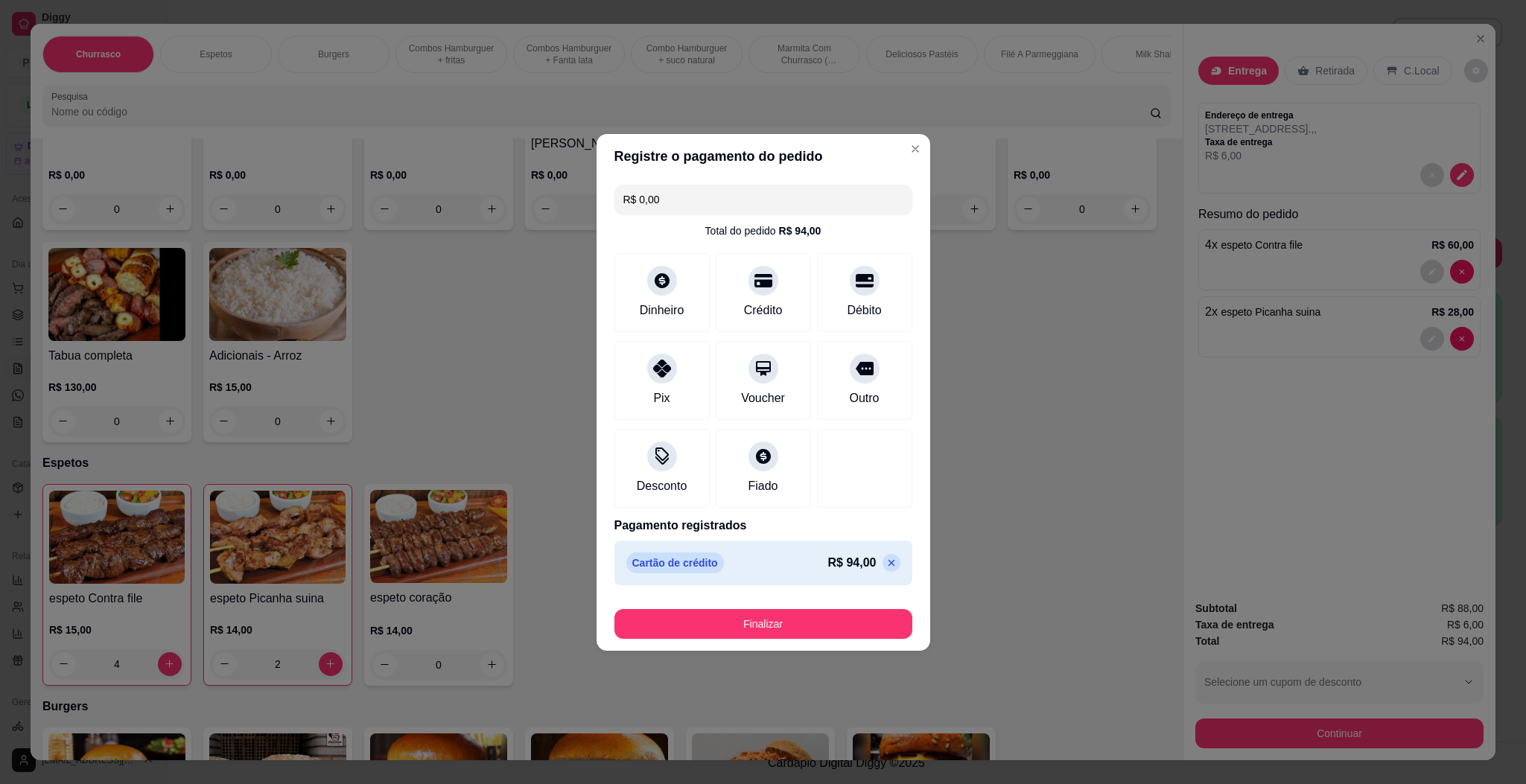
click at [798, 641] on footer "Finalizar" at bounding box center [763, 620] width 333 height 60
click at [797, 634] on button "Finalizar" at bounding box center [763, 624] width 298 height 29
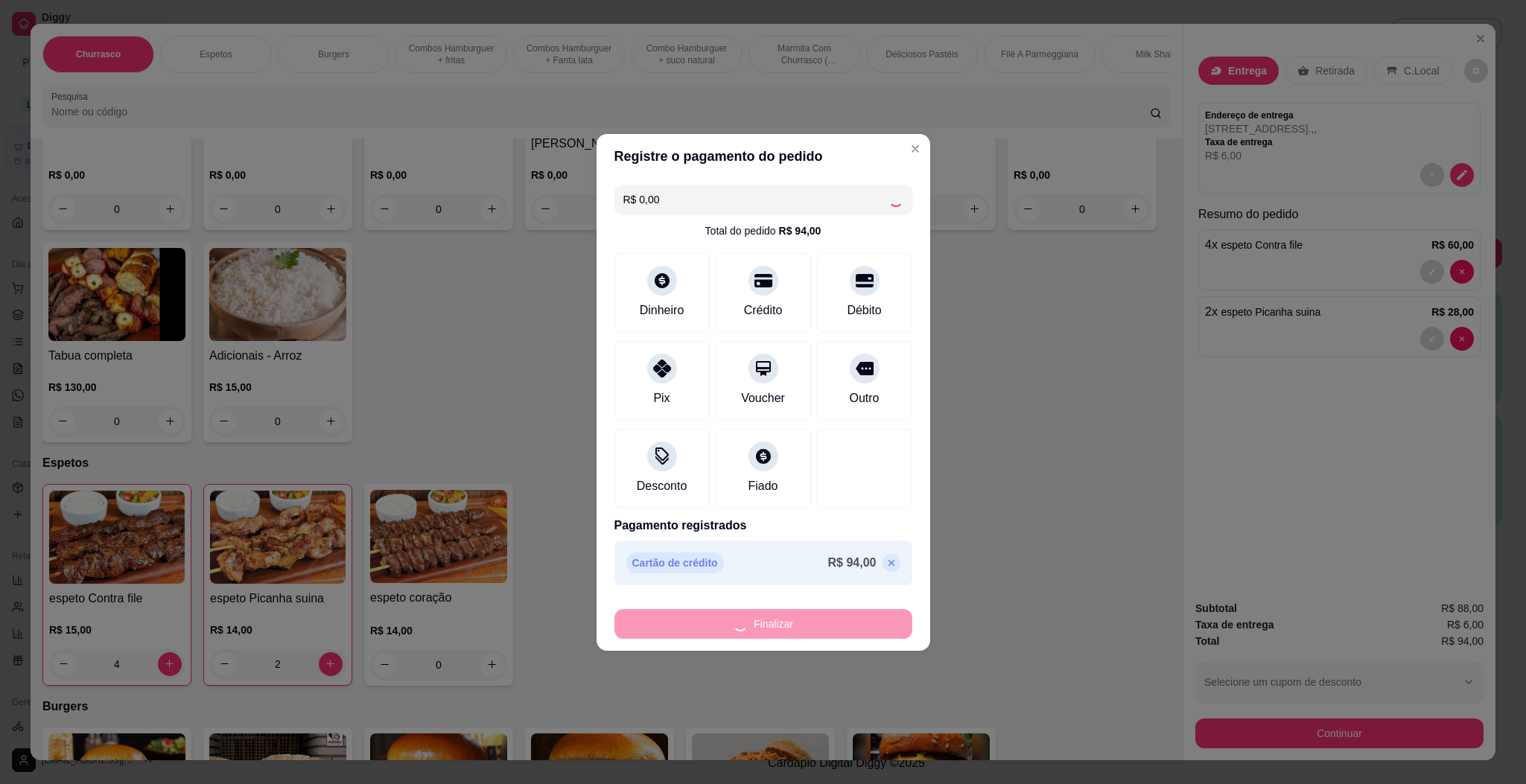
type input "0"
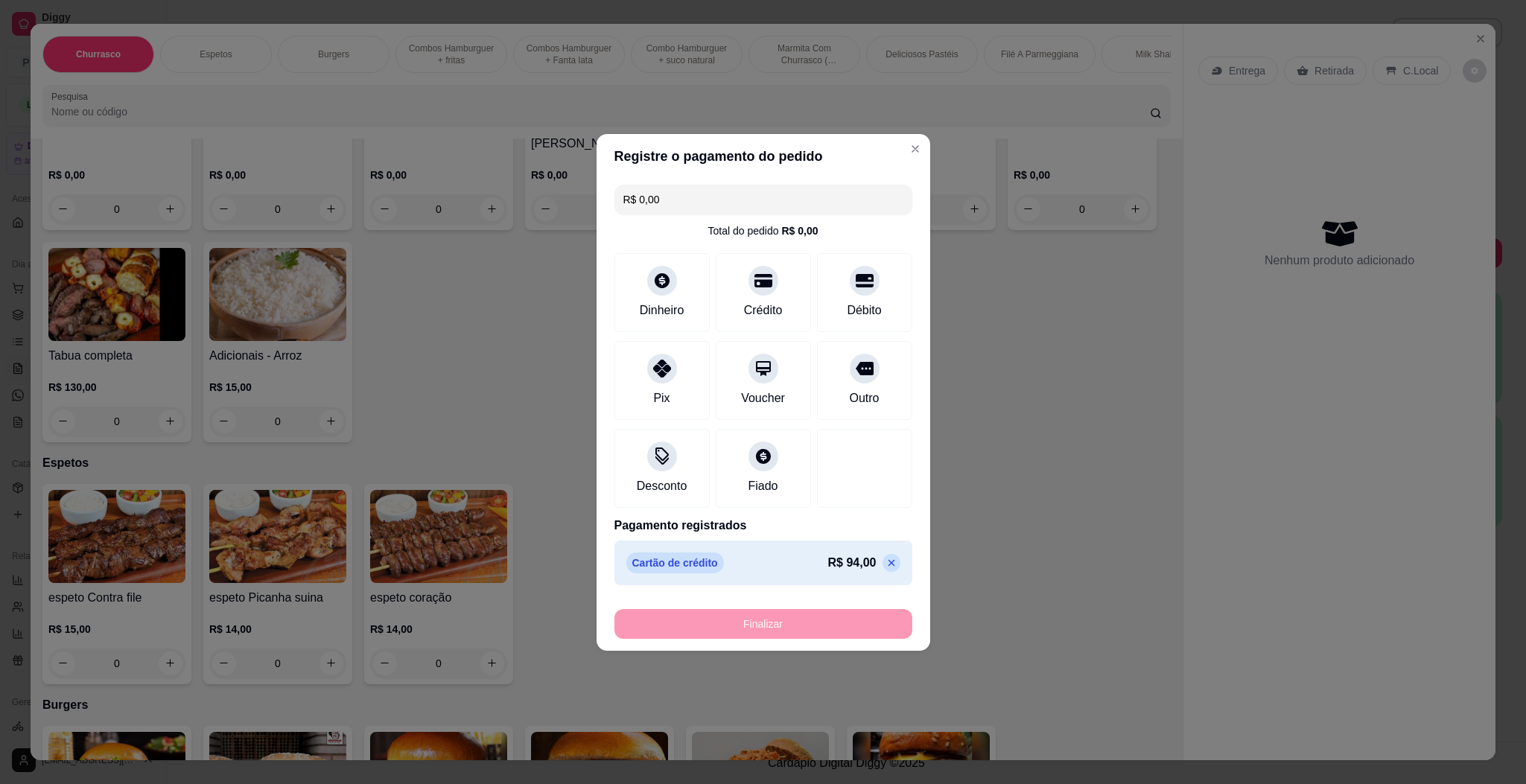
type input "-R$ 94,00"
